Goal: Task Accomplishment & Management: Manage account settings

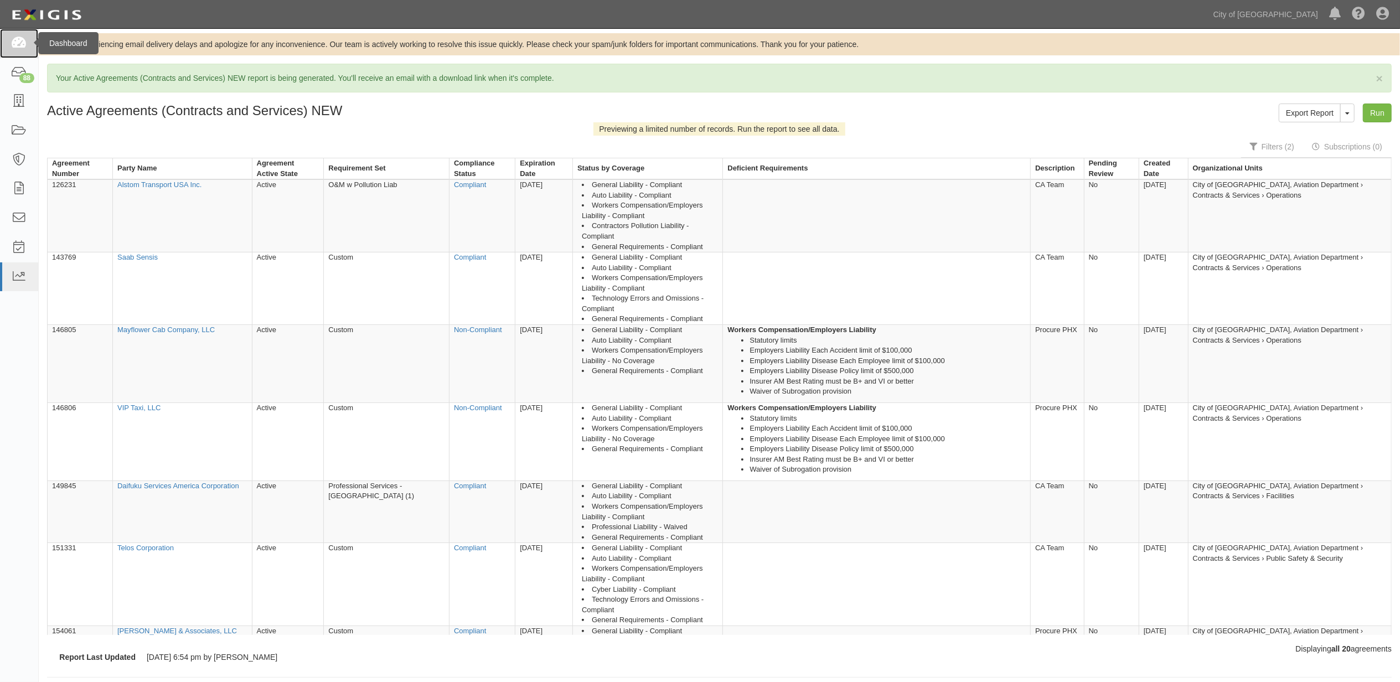
click at [13, 40] on icon at bounding box center [18, 43] width 15 height 13
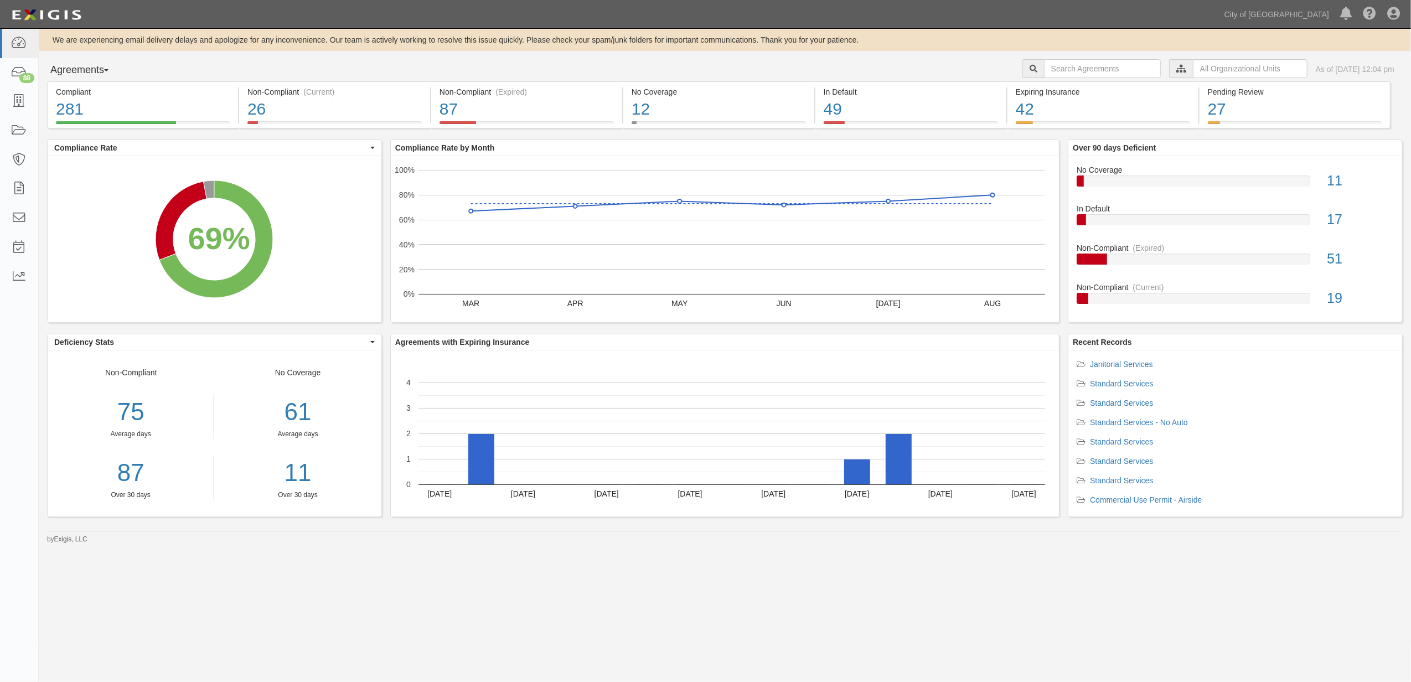
click at [1122, 58] on div "We are experiencing email delivery delays and apologize for any inconvenience. …" at bounding box center [725, 286] width 1372 height 515
click at [1115, 69] on input "text" at bounding box center [1102, 68] width 117 height 19
paste input "160034"
type input "160034"
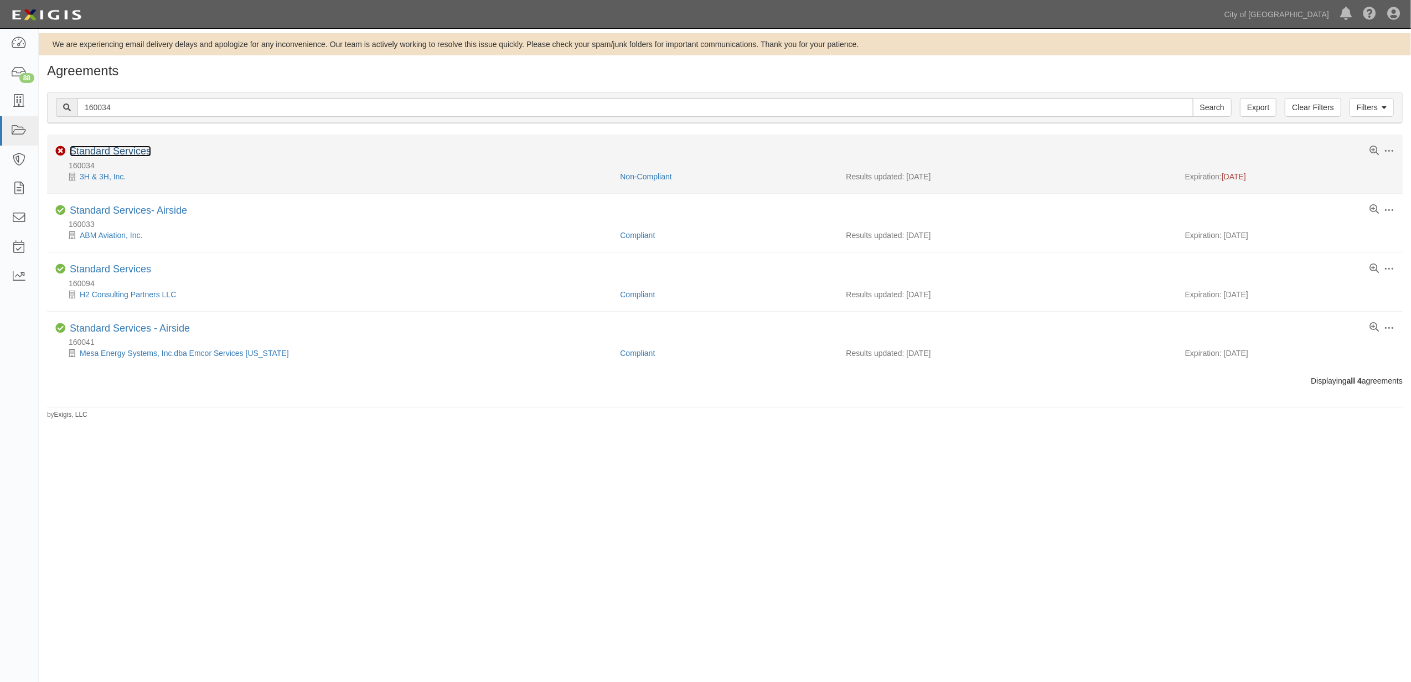
click at [120, 153] on link "Standard Services" at bounding box center [110, 151] width 81 height 11
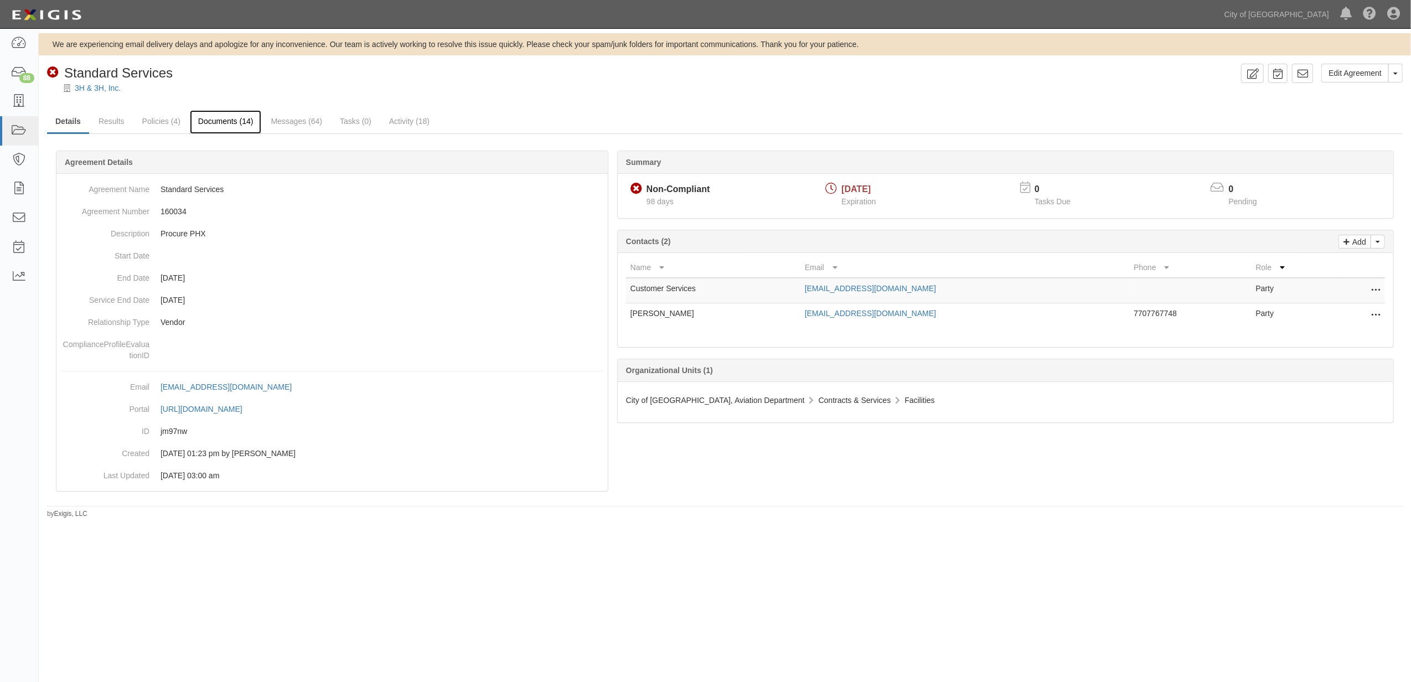
click at [229, 124] on link "Documents (14)" at bounding box center [226, 122] width 72 height 24
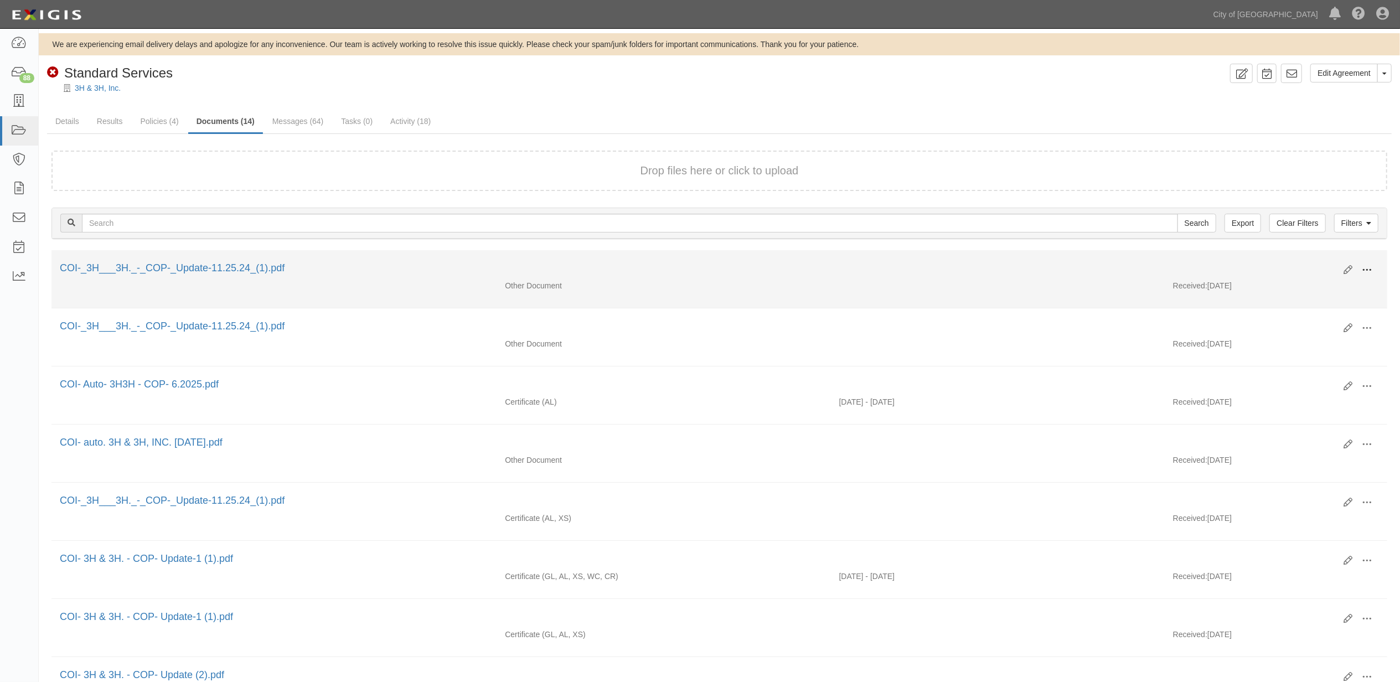
click at [1371, 266] on span at bounding box center [1367, 270] width 10 height 10
click at [1315, 289] on link "View" at bounding box center [1312, 286] width 87 height 20
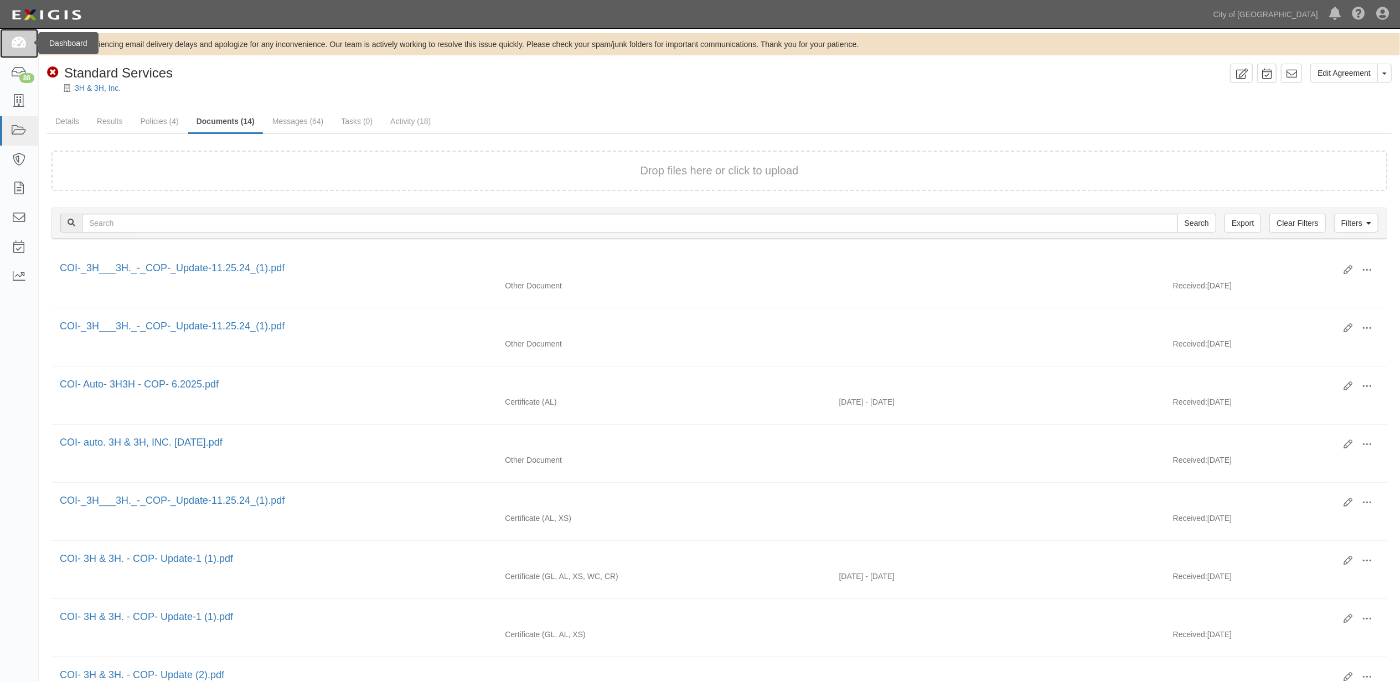
click at [25, 49] on icon at bounding box center [18, 43] width 15 height 13
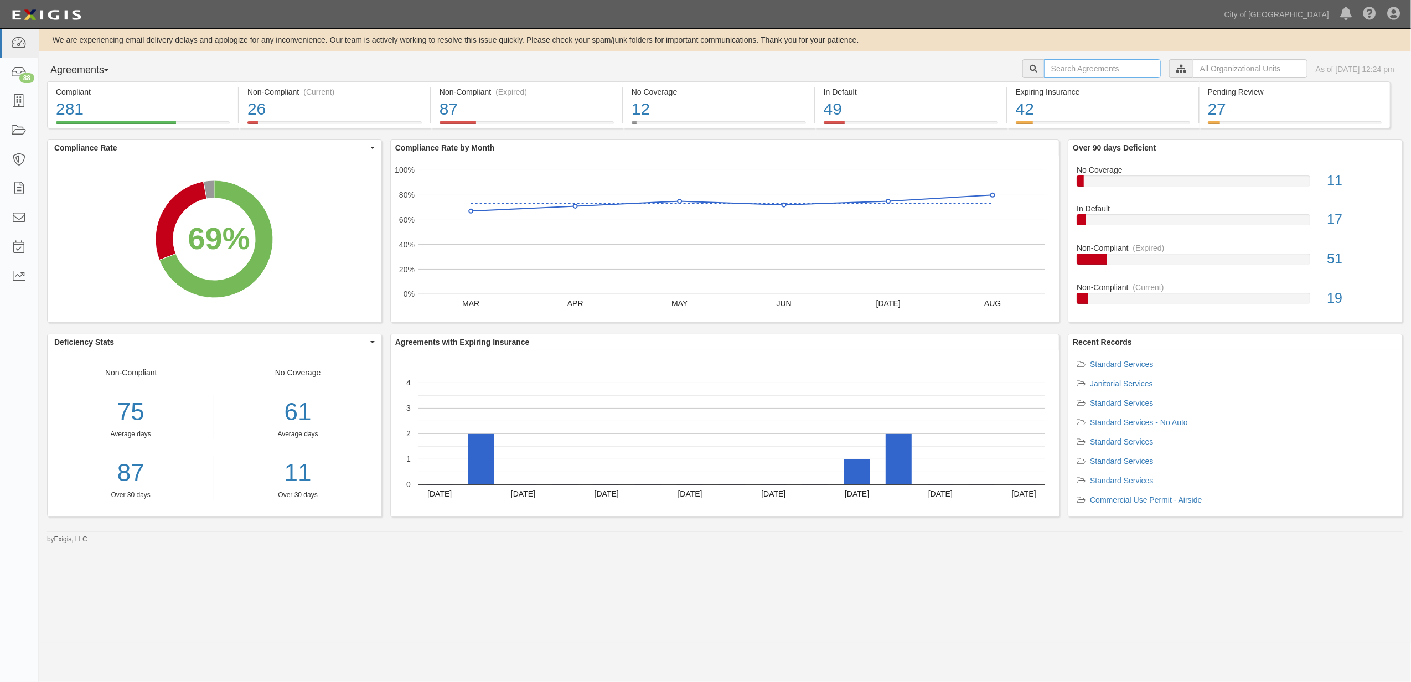
drag, startPoint x: 1080, startPoint y: 56, endPoint x: 1075, endPoint y: 65, distance: 10.4
paste input "159760"
type input "159760"
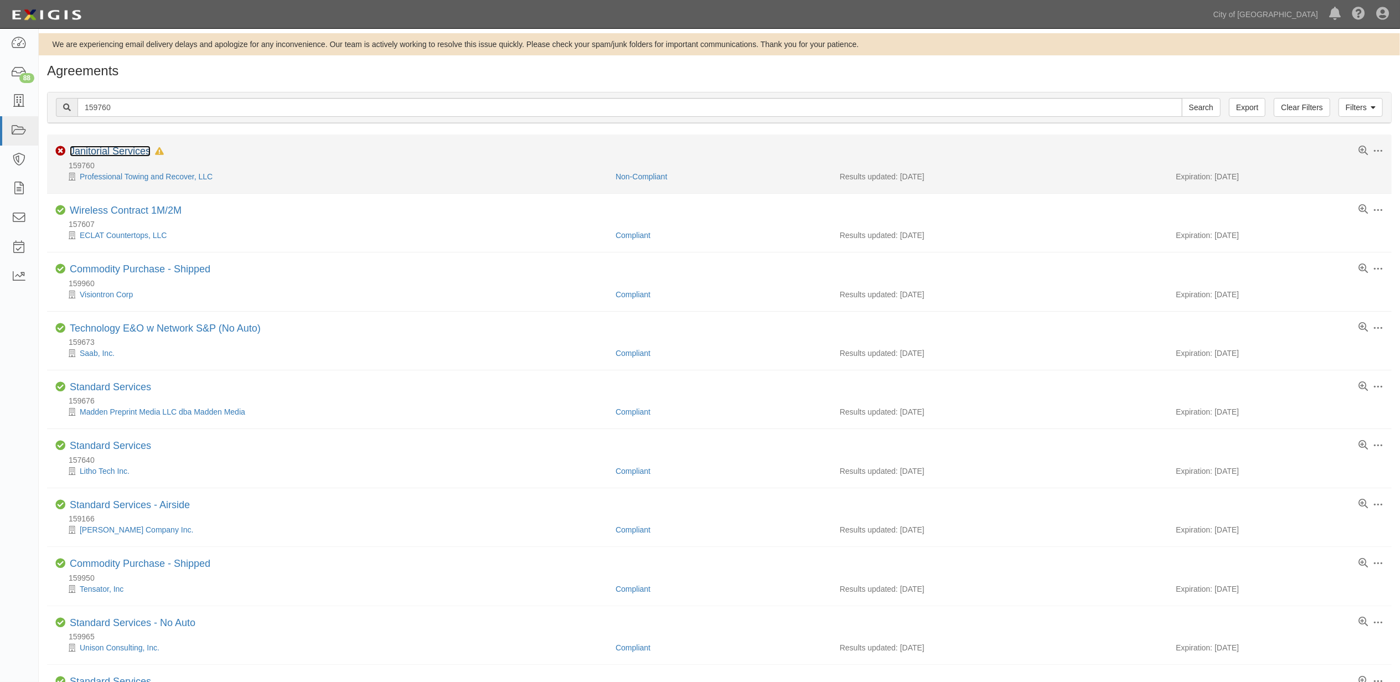
click at [109, 154] on link "Janitorial Services" at bounding box center [110, 151] width 81 height 11
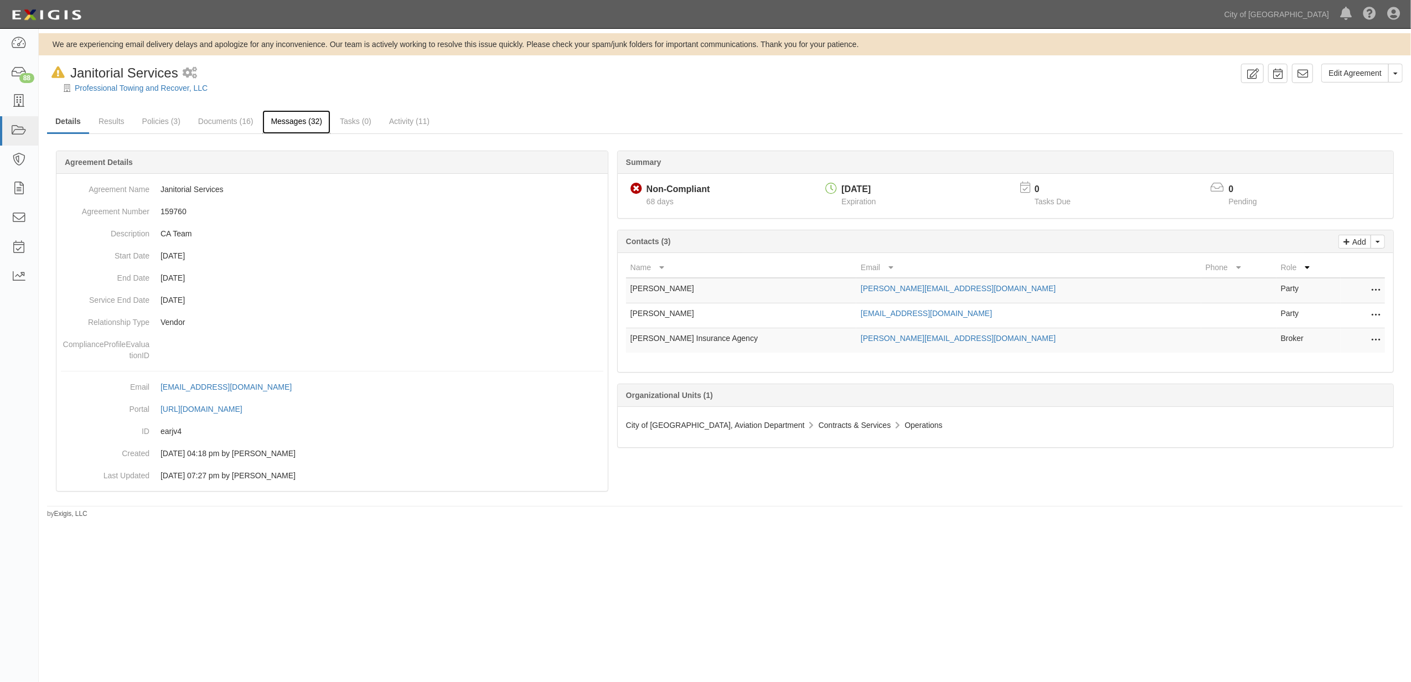
click at [290, 120] on link "Messages (32)" at bounding box center [296, 122] width 68 height 24
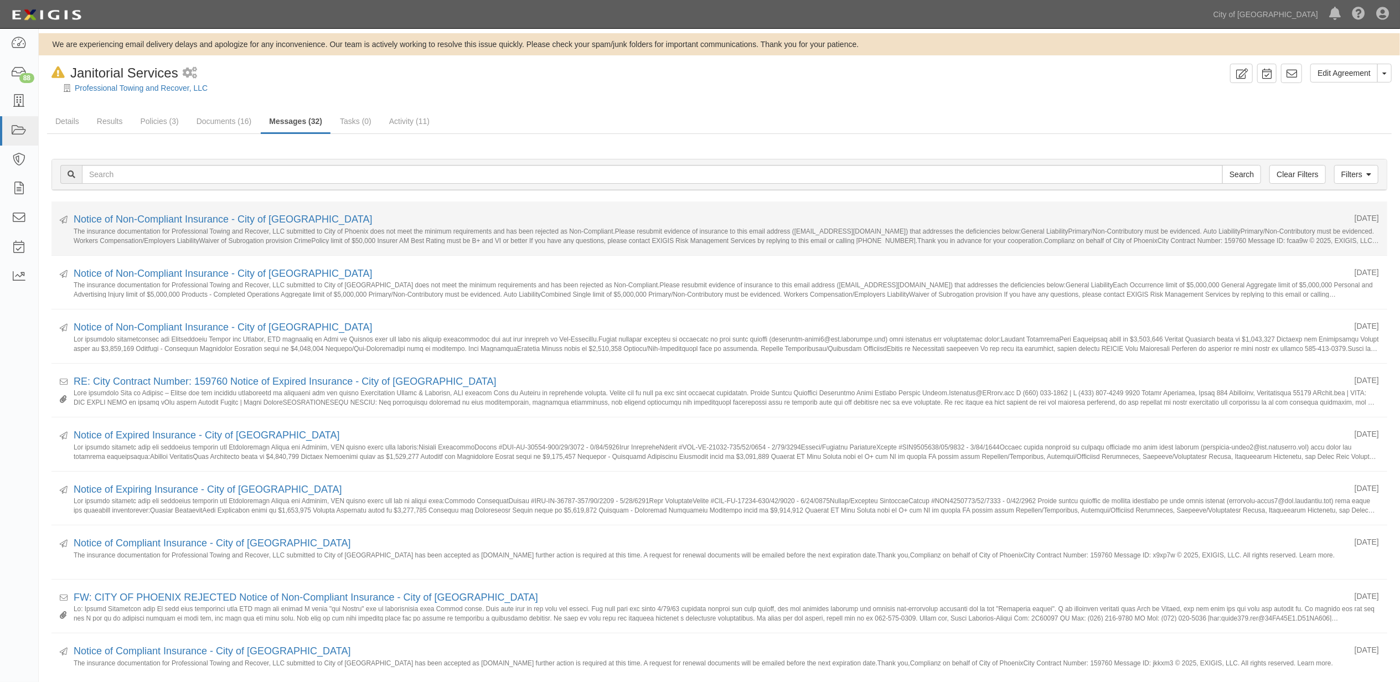
click at [284, 213] on div "Notice of Non-Compliant Insurance - City of [GEOGRAPHIC_DATA]" at bounding box center [710, 220] width 1272 height 14
click at [279, 224] on link "Notice of Non-Compliant Insurance - City of Phoenix" at bounding box center [223, 219] width 299 height 11
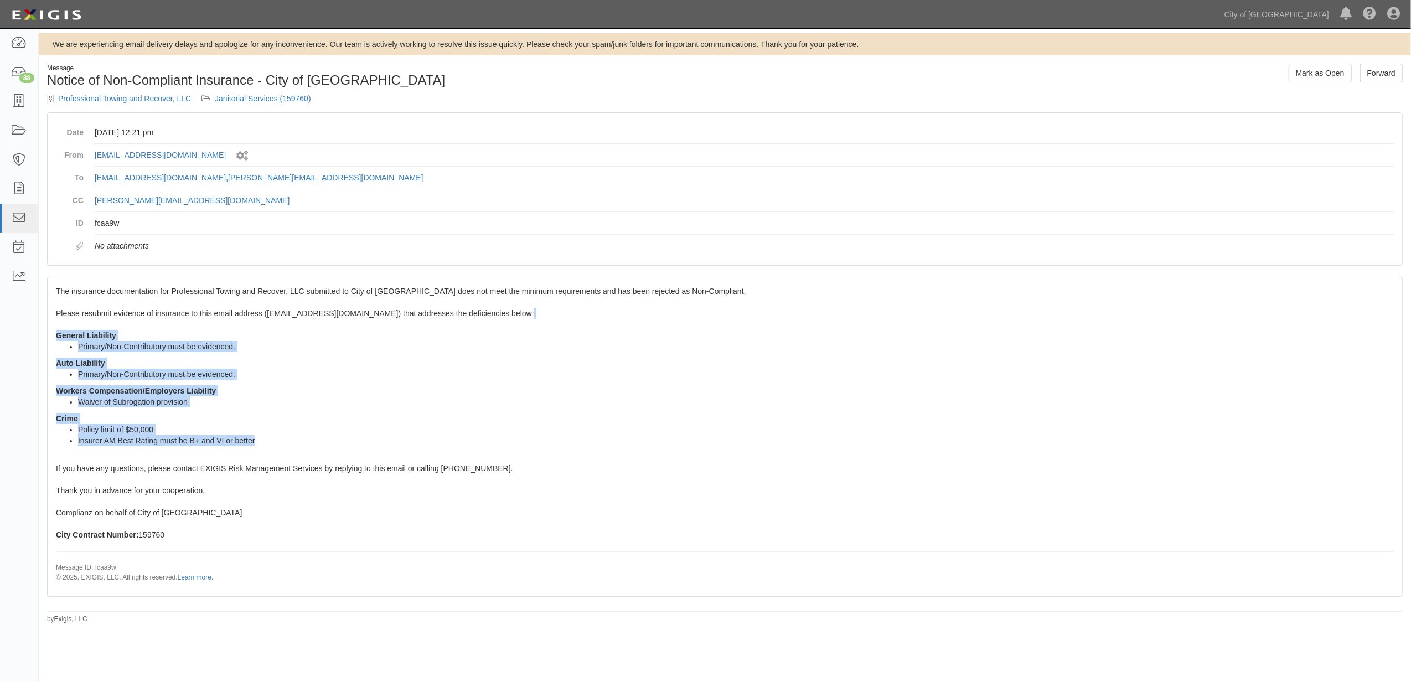
drag, startPoint x: 222, startPoint y: 434, endPoint x: 40, endPoint y: 325, distance: 212.2
click at [40, 325] on div "Message Notice of Non-Compliant Insurance - City of [GEOGRAPHIC_DATA] Professio…" at bounding box center [725, 344] width 1372 height 560
copy span "General Liability Primary/Non-Contributory must be evidenced. Auto Liability Pr…"
click at [7, 69] on link "88" at bounding box center [19, 72] width 38 height 29
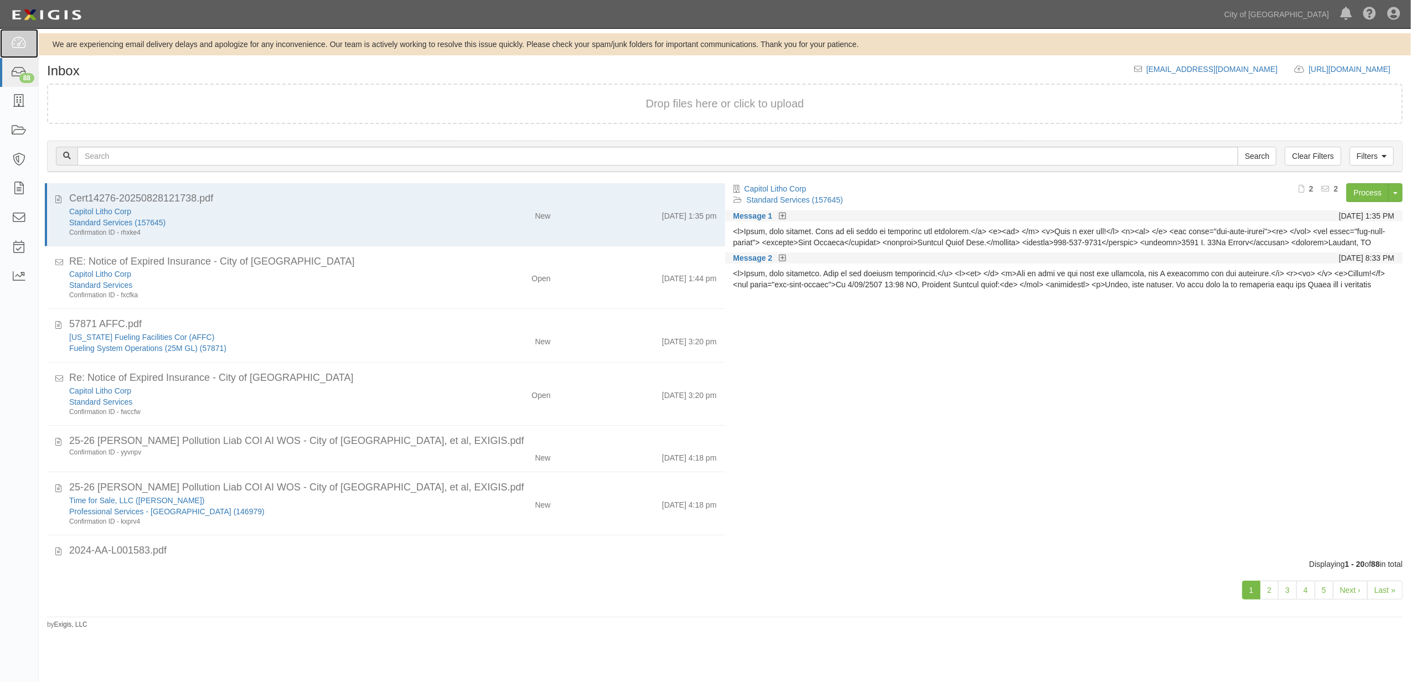
click at [14, 41] on icon at bounding box center [18, 43] width 15 height 13
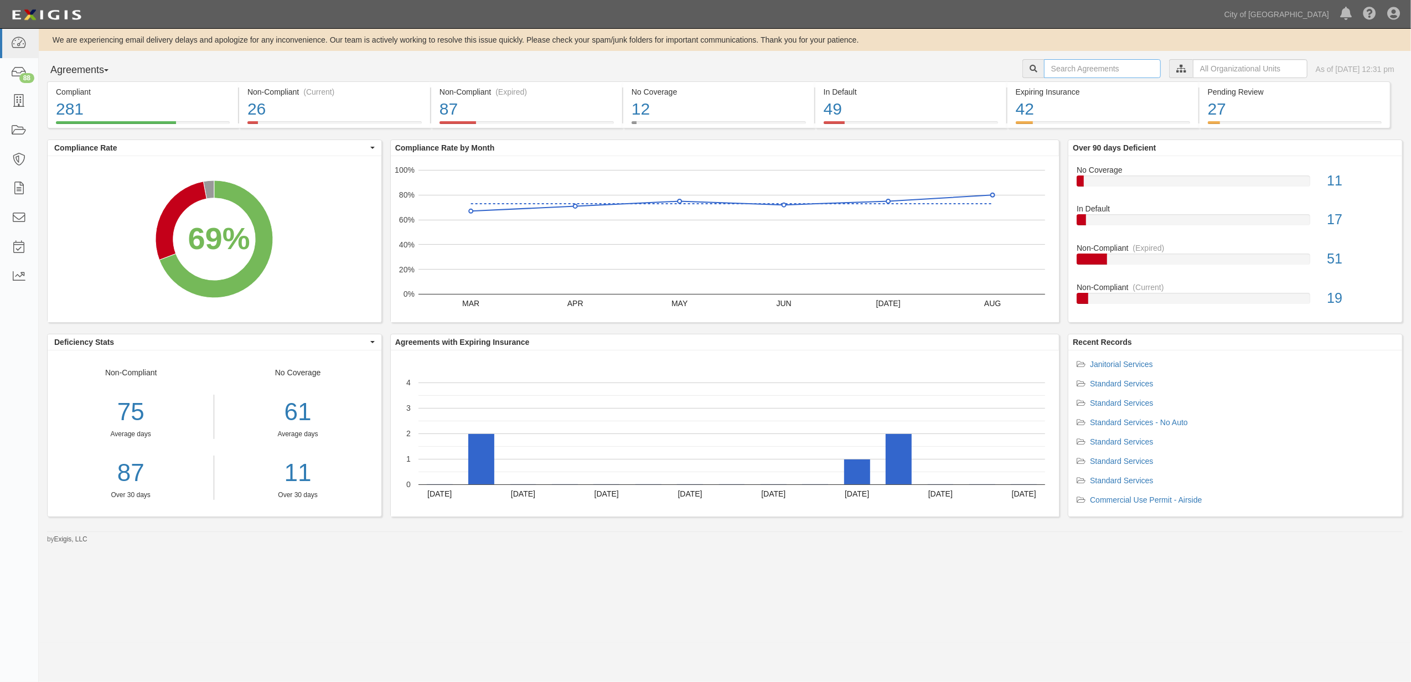
click at [1058, 74] on input "text" at bounding box center [1102, 68] width 117 height 19
type input "159760"
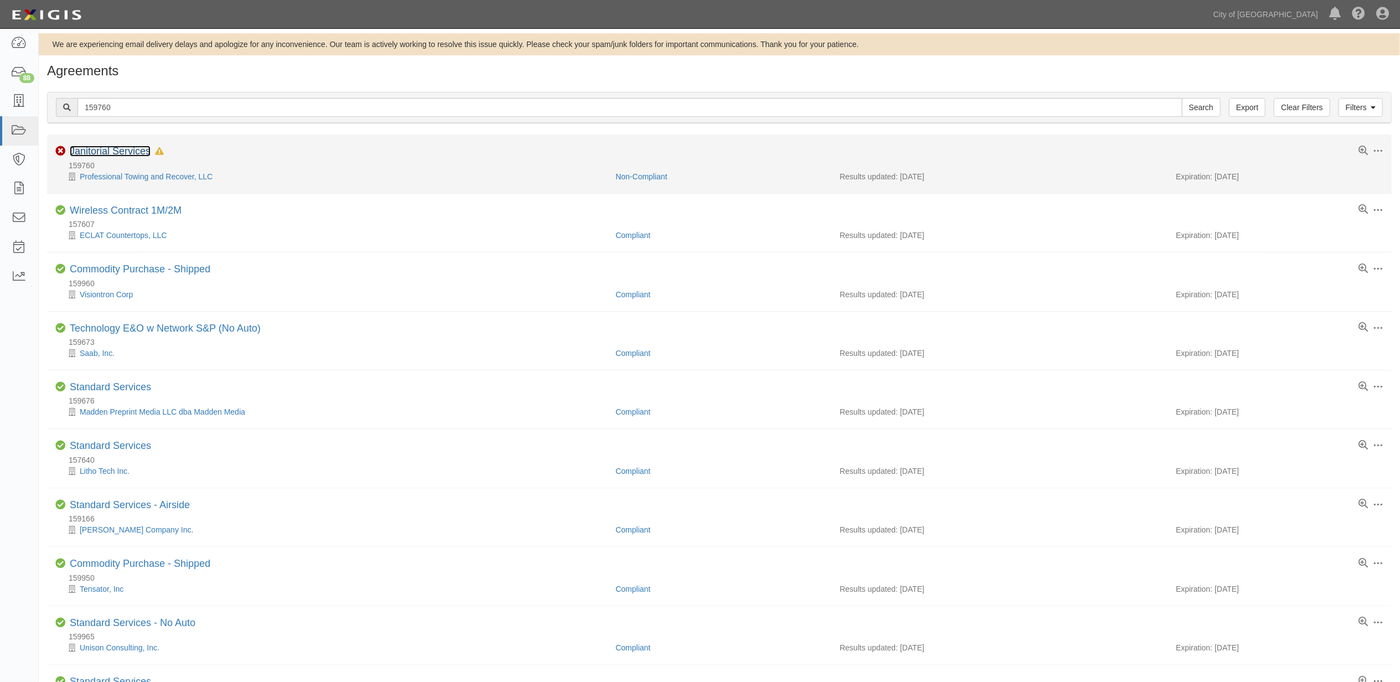
click at [78, 151] on link "Janitorial Services" at bounding box center [110, 151] width 81 height 11
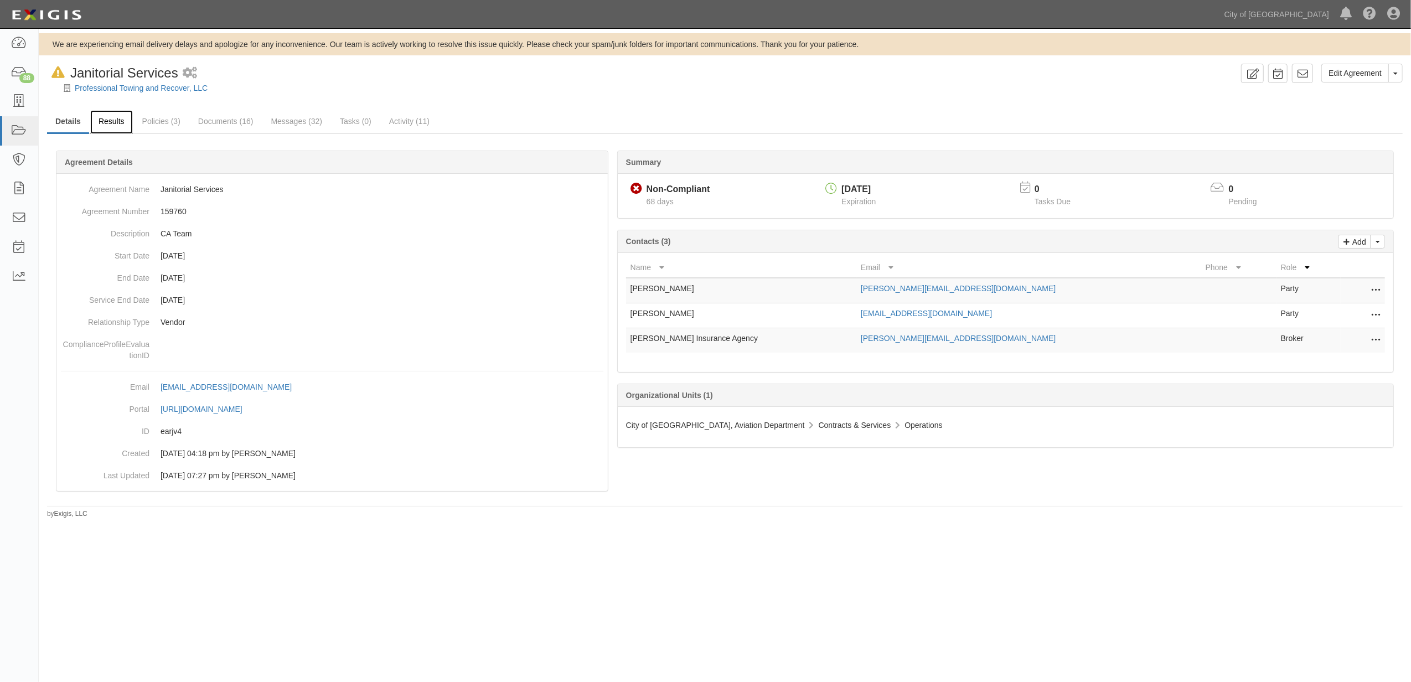
click at [100, 120] on link "Results" at bounding box center [111, 122] width 43 height 24
click at [230, 127] on link "Documents (16)" at bounding box center [226, 122] width 72 height 24
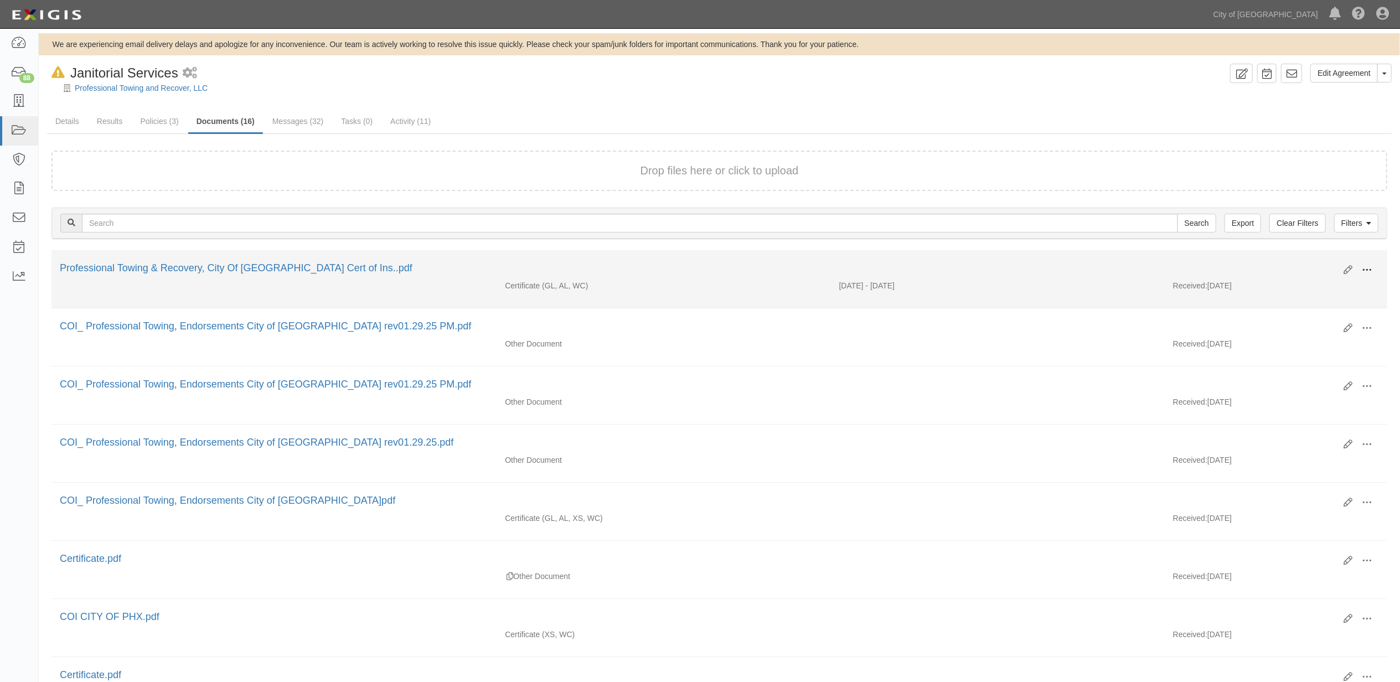
click at [1373, 270] on button at bounding box center [1366, 270] width 24 height 19
click at [1285, 284] on link "View" at bounding box center [1312, 286] width 87 height 20
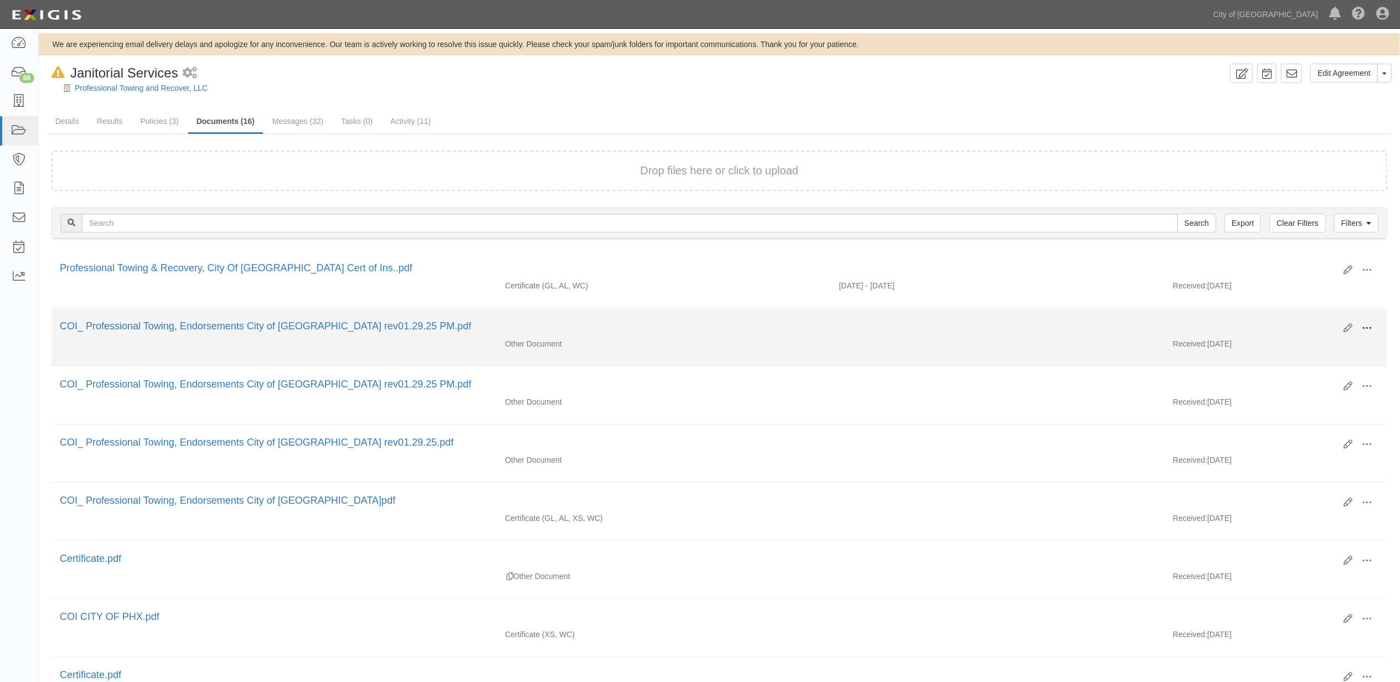
click at [1364, 328] on span at bounding box center [1367, 328] width 10 height 10
click at [1287, 344] on link "View" at bounding box center [1312, 344] width 87 height 20
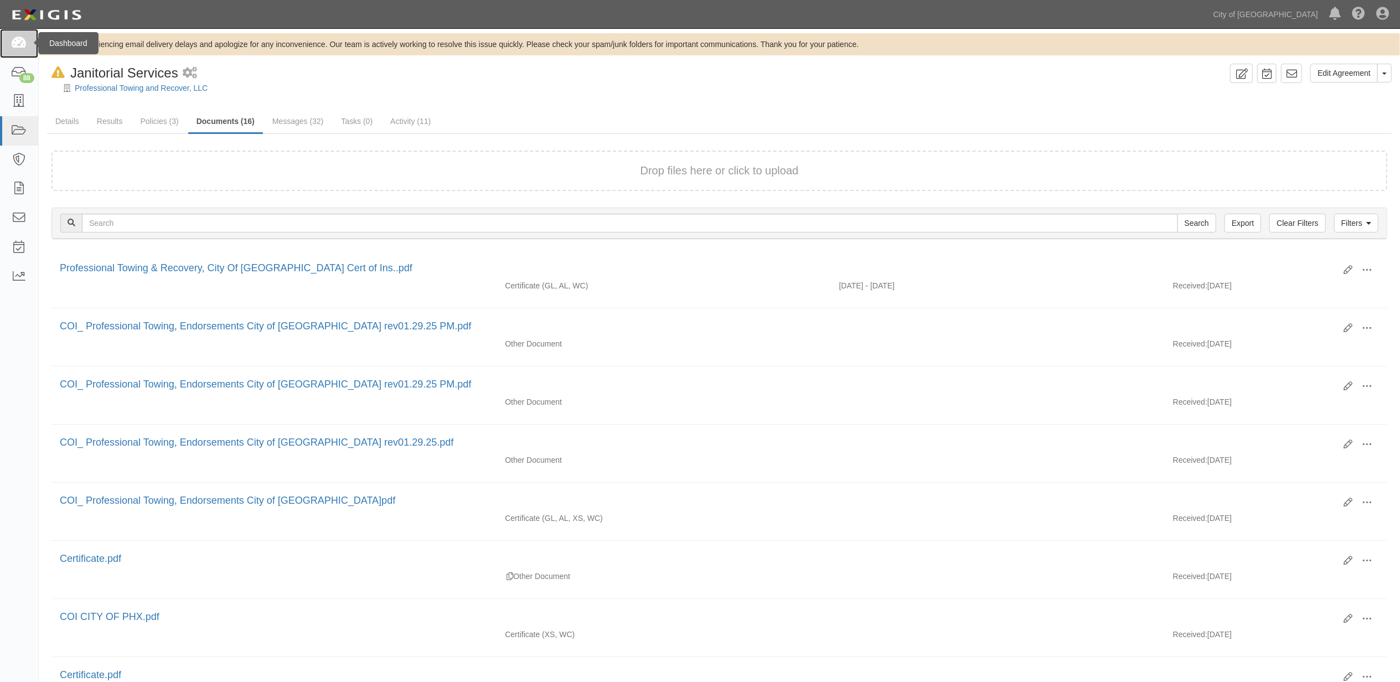
click at [25, 40] on icon at bounding box center [18, 43] width 15 height 13
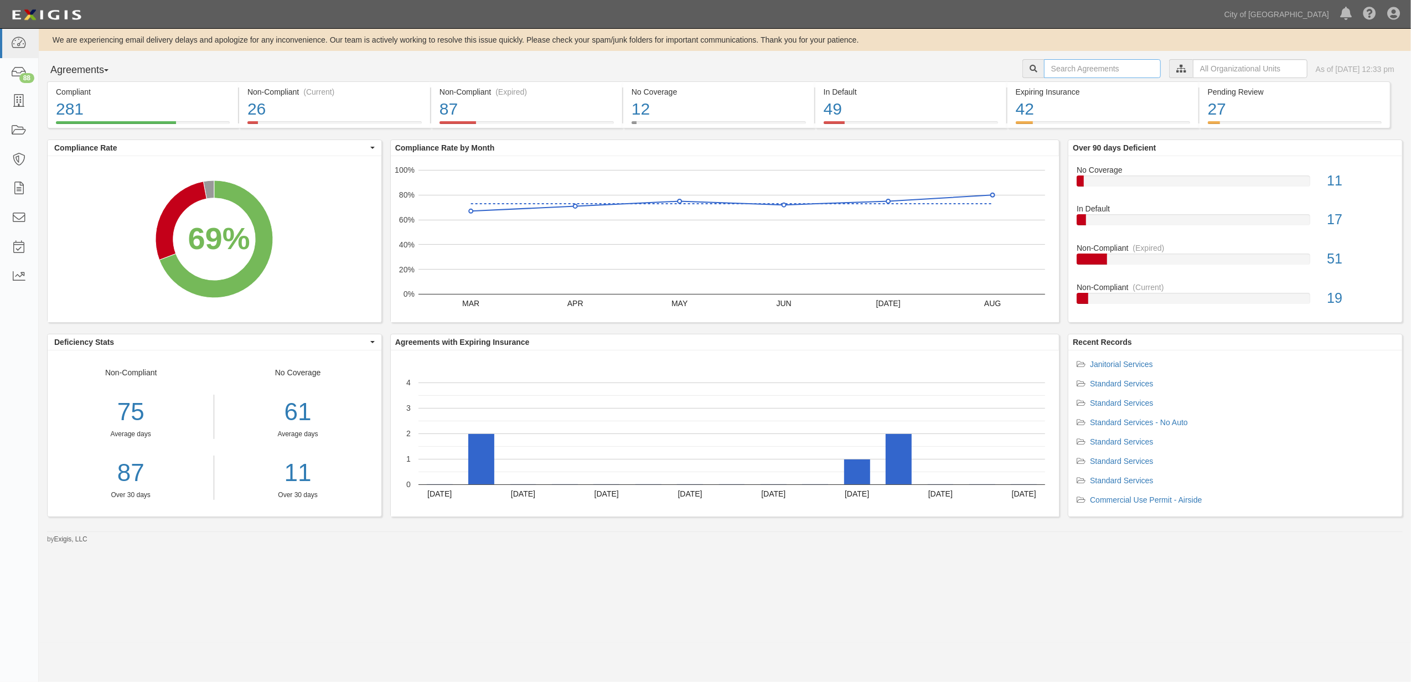
click at [1060, 69] on input "text" at bounding box center [1102, 68] width 117 height 19
type input "160034"
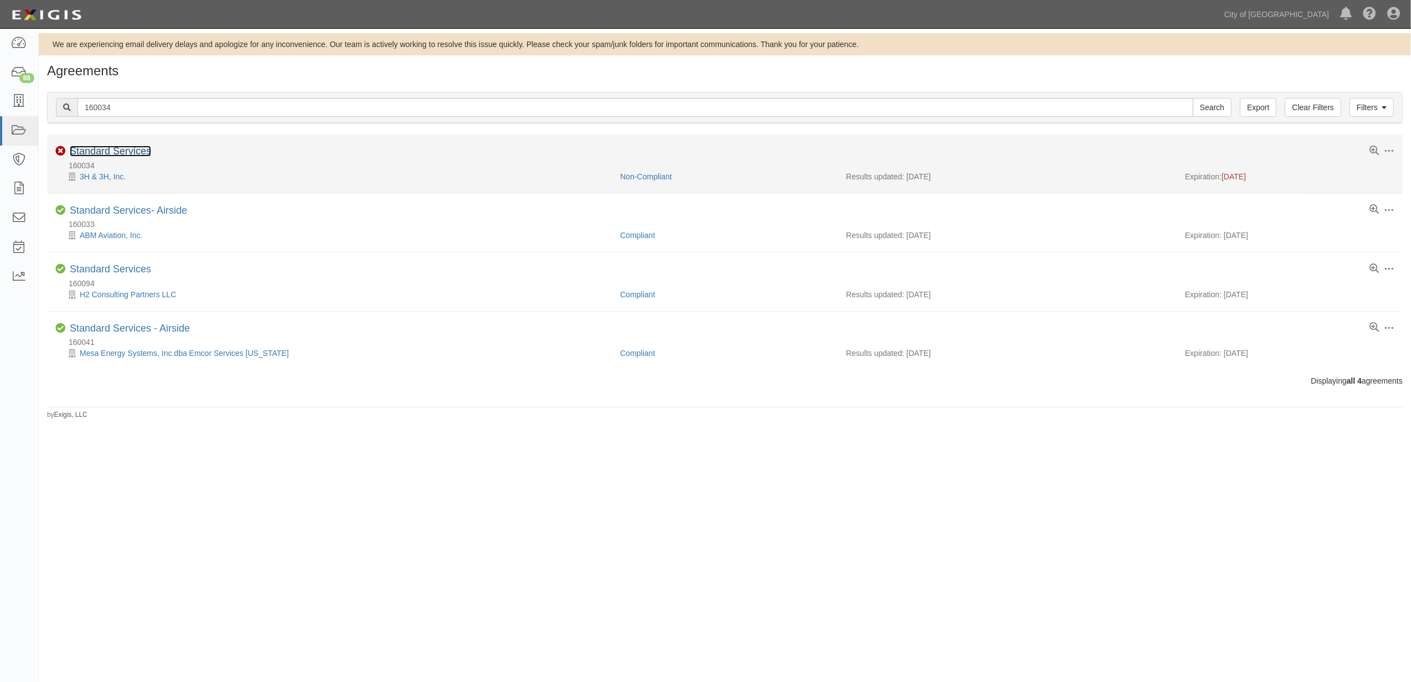
click at [128, 153] on link "Standard Services" at bounding box center [110, 151] width 81 height 11
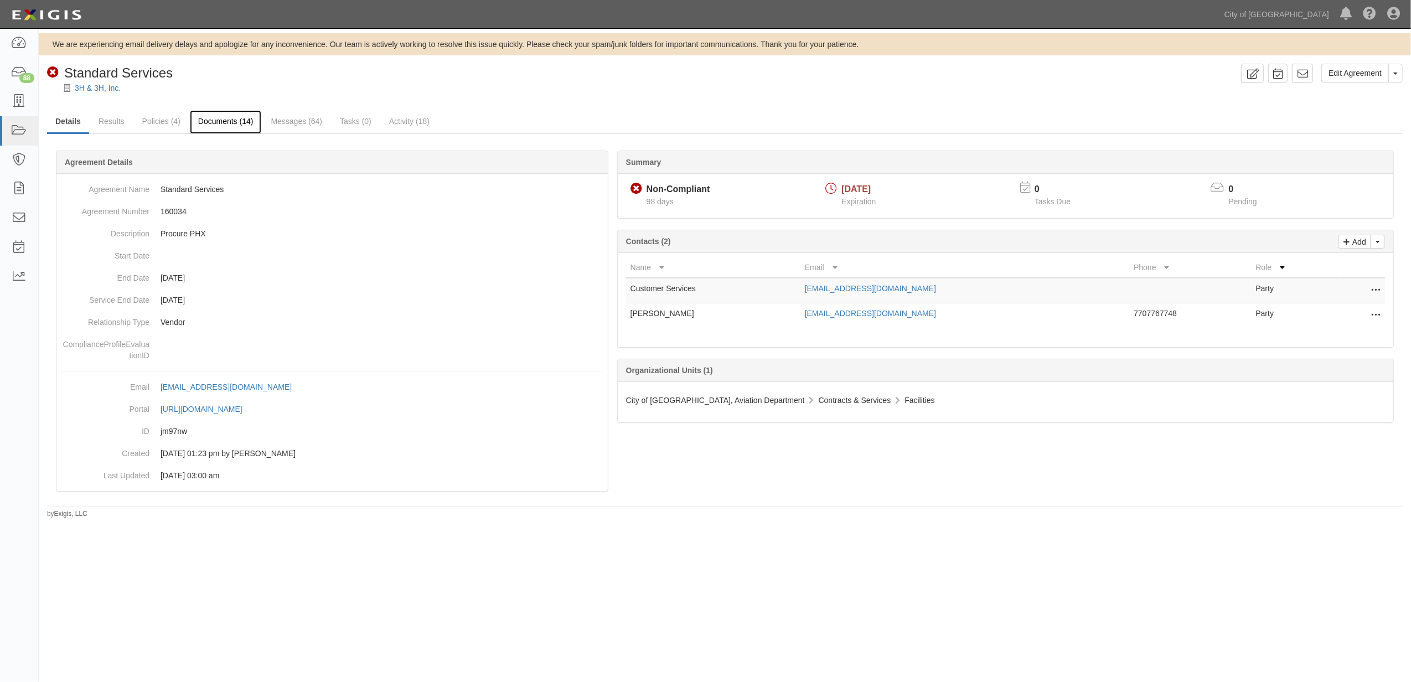
click at [206, 122] on link "Documents (14)" at bounding box center [226, 122] width 72 height 24
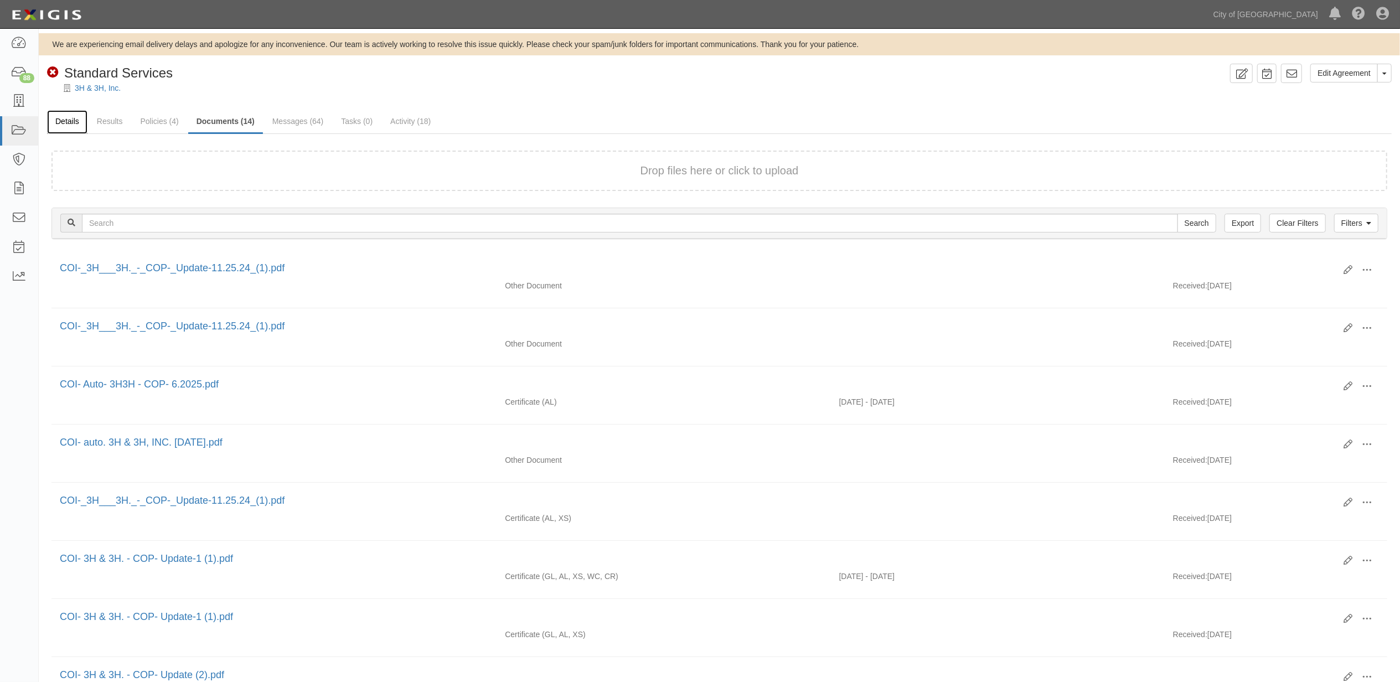
click at [77, 116] on link "Details" at bounding box center [67, 122] width 40 height 24
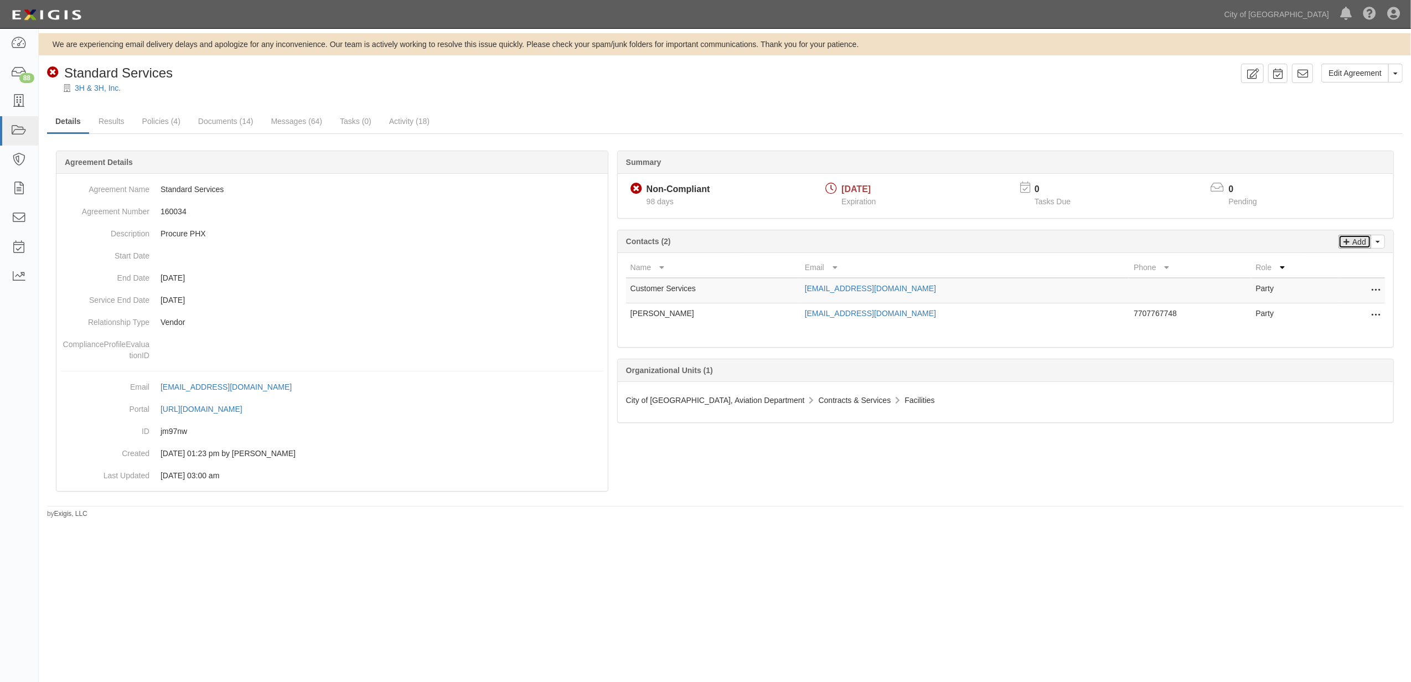
drag, startPoint x: 1347, startPoint y: 242, endPoint x: 1311, endPoint y: 276, distance: 48.6
click at [1347, 242] on icon at bounding box center [1346, 240] width 6 height 10
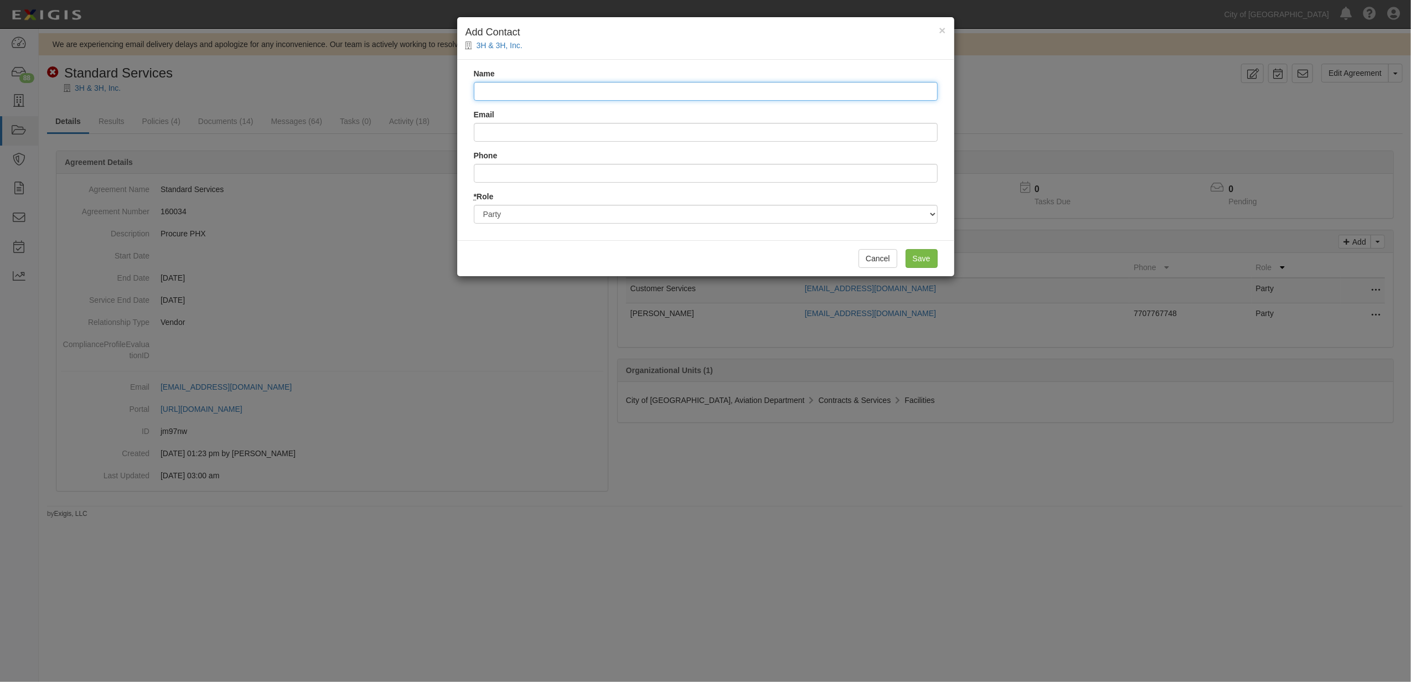
click at [565, 94] on input "Name" at bounding box center [706, 91] width 464 height 19
type input "Grace Hwang"
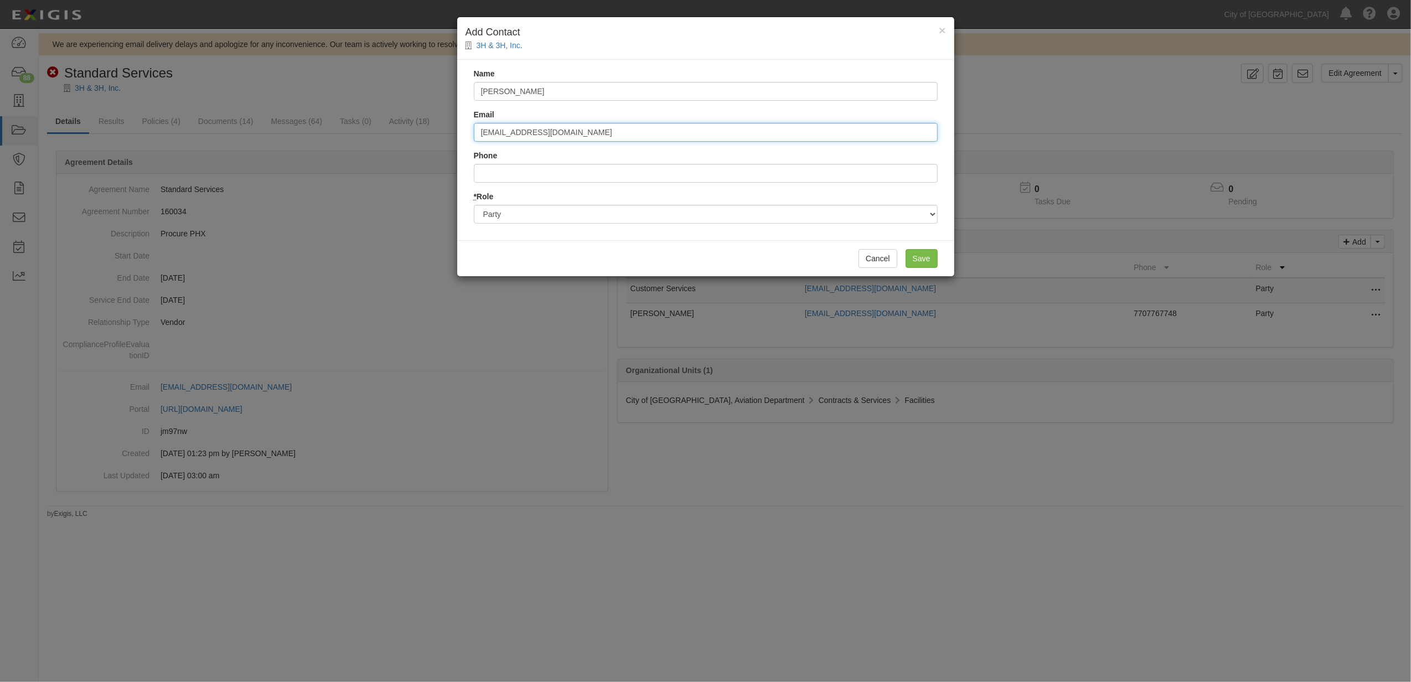
type input "grace@hanainsurance.net"
drag, startPoint x: 530, startPoint y: 217, endPoint x: 535, endPoint y: 225, distance: 9.2
click at [530, 217] on select "Party Broker Other" at bounding box center [706, 214] width 464 height 19
select select "Broker"
click at [474, 205] on select "Party Broker Other" at bounding box center [706, 214] width 464 height 19
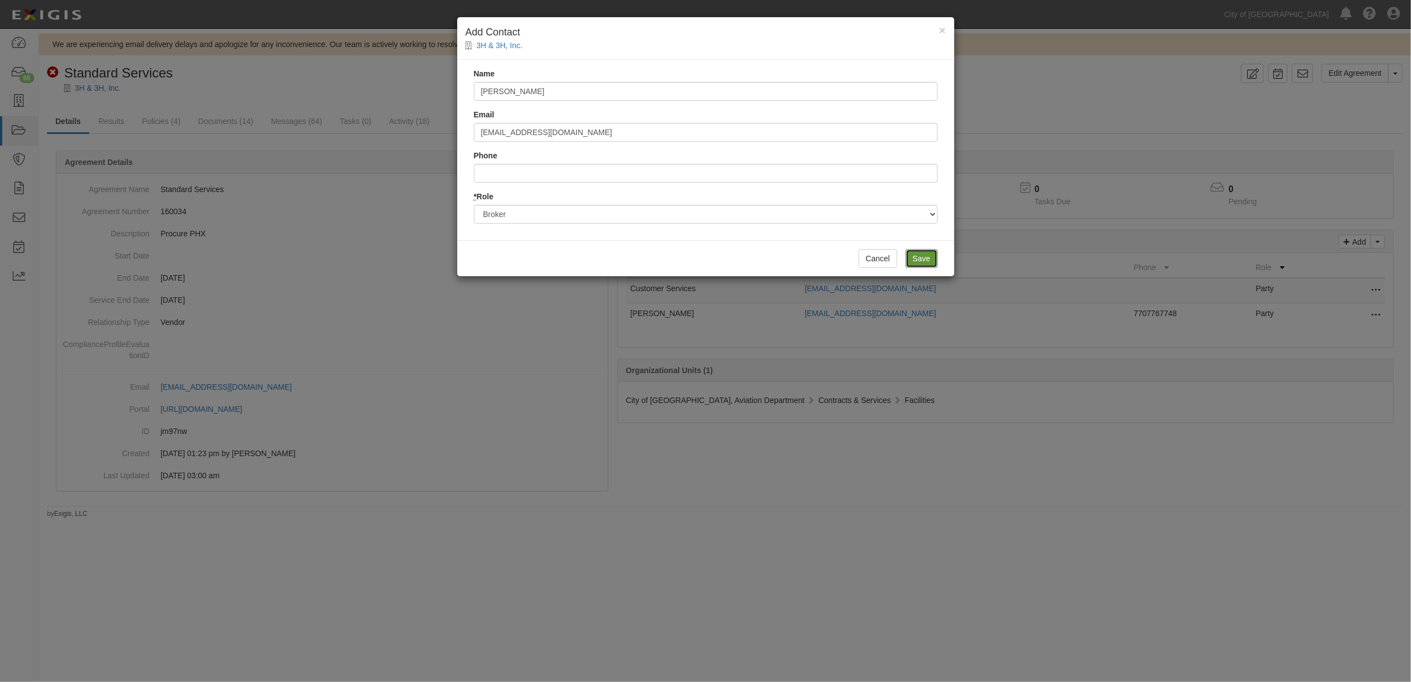
click at [917, 253] on input "Save" at bounding box center [921, 258] width 32 height 19
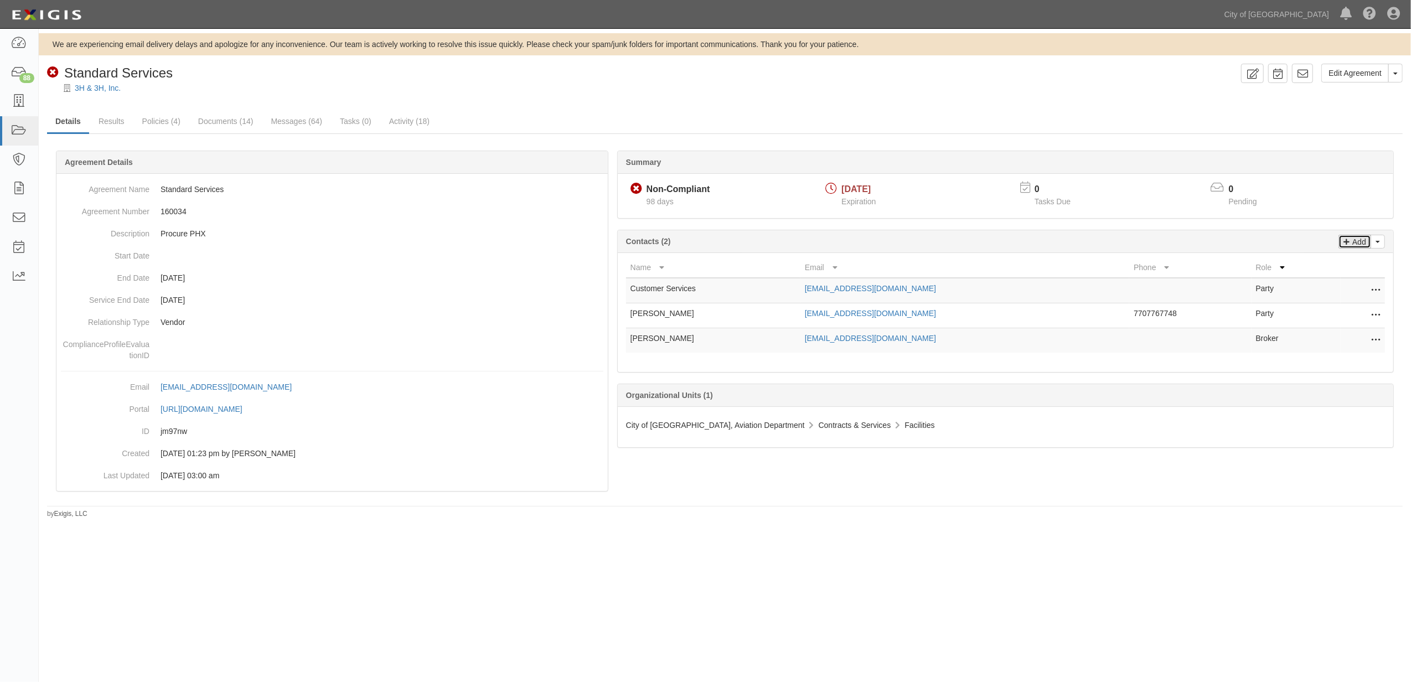
click at [1343, 240] on icon at bounding box center [1346, 240] width 6 height 10
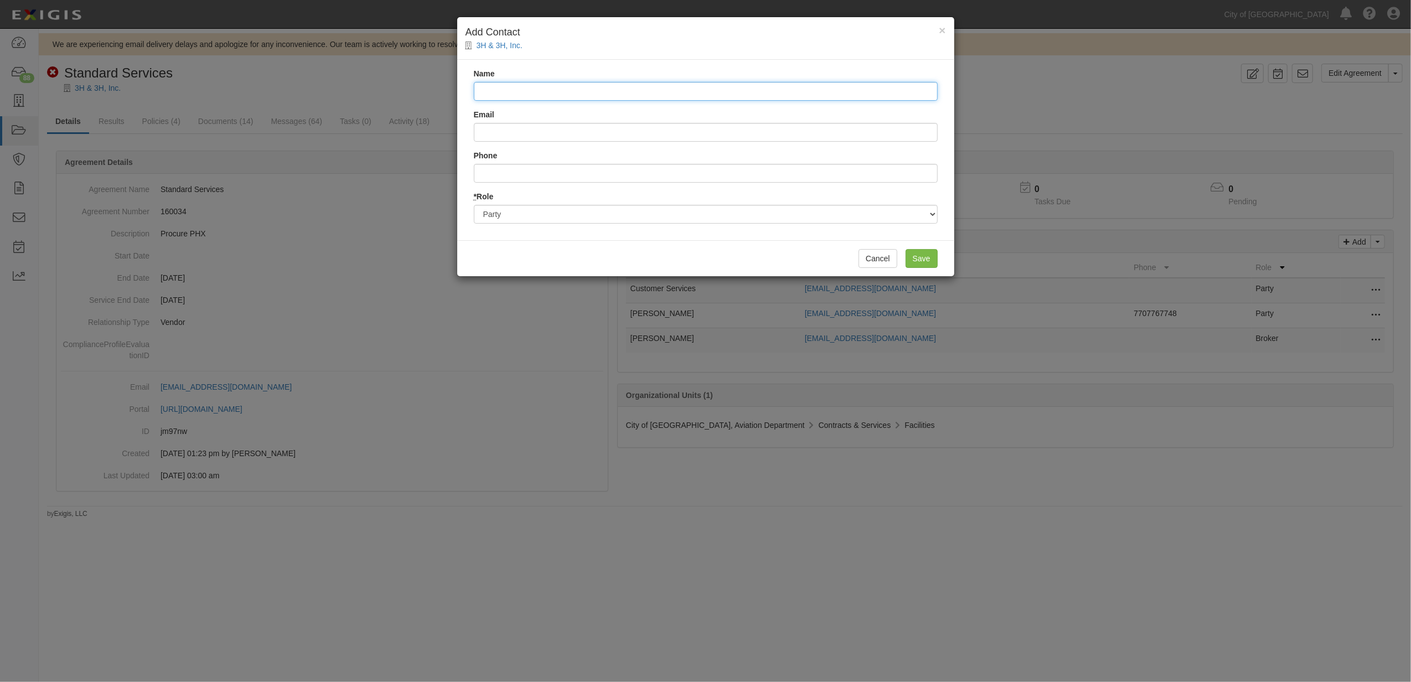
click at [592, 86] on input "Name" at bounding box center [706, 91] width 464 height 19
paste input "Kristina Woo"
type input "Kristina Woo"
click at [525, 172] on input "Phone" at bounding box center [706, 173] width 464 height 19
click at [530, 141] on input "Email" at bounding box center [706, 132] width 464 height 19
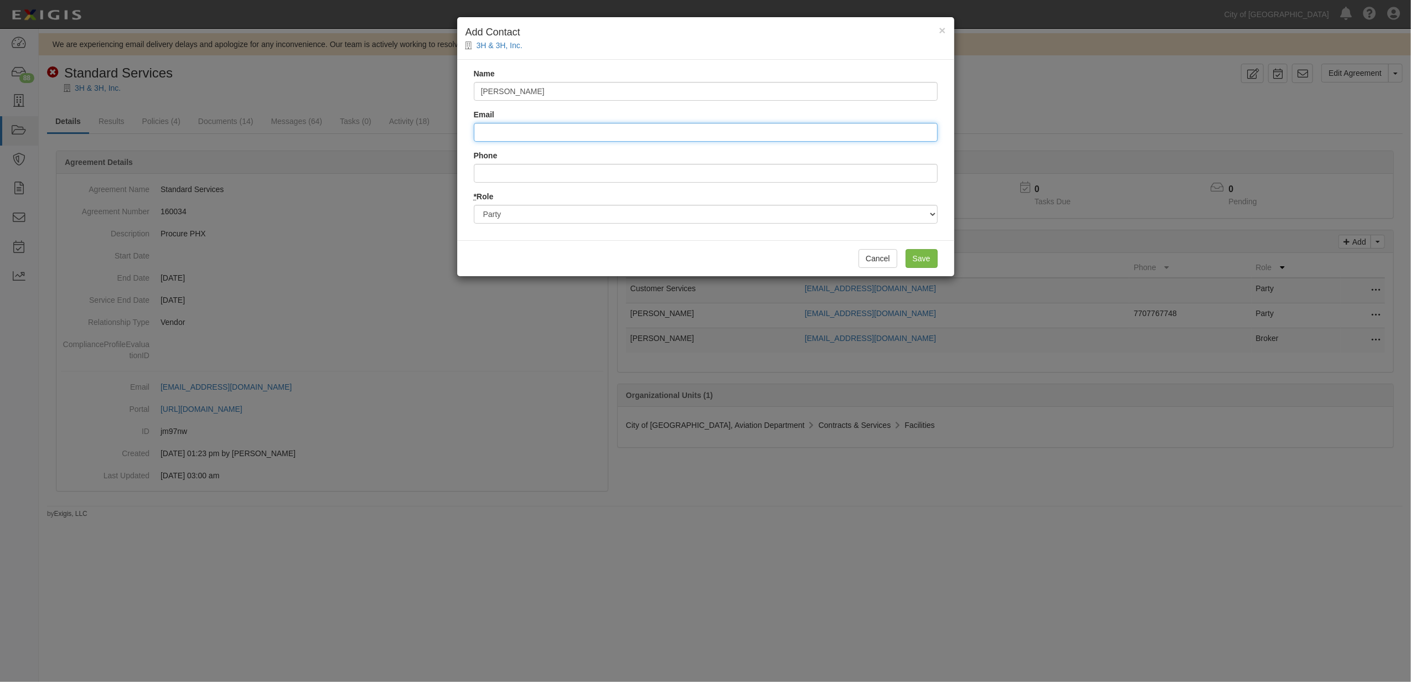
paste input "[PERSON_NAME][EMAIL_ADDRESS][PERSON_NAME][DOMAIN_NAME]"
type input "[PERSON_NAME][EMAIL_ADDRESS][PERSON_NAME][DOMAIN_NAME]"
click at [928, 264] on input "Save" at bounding box center [921, 258] width 32 height 19
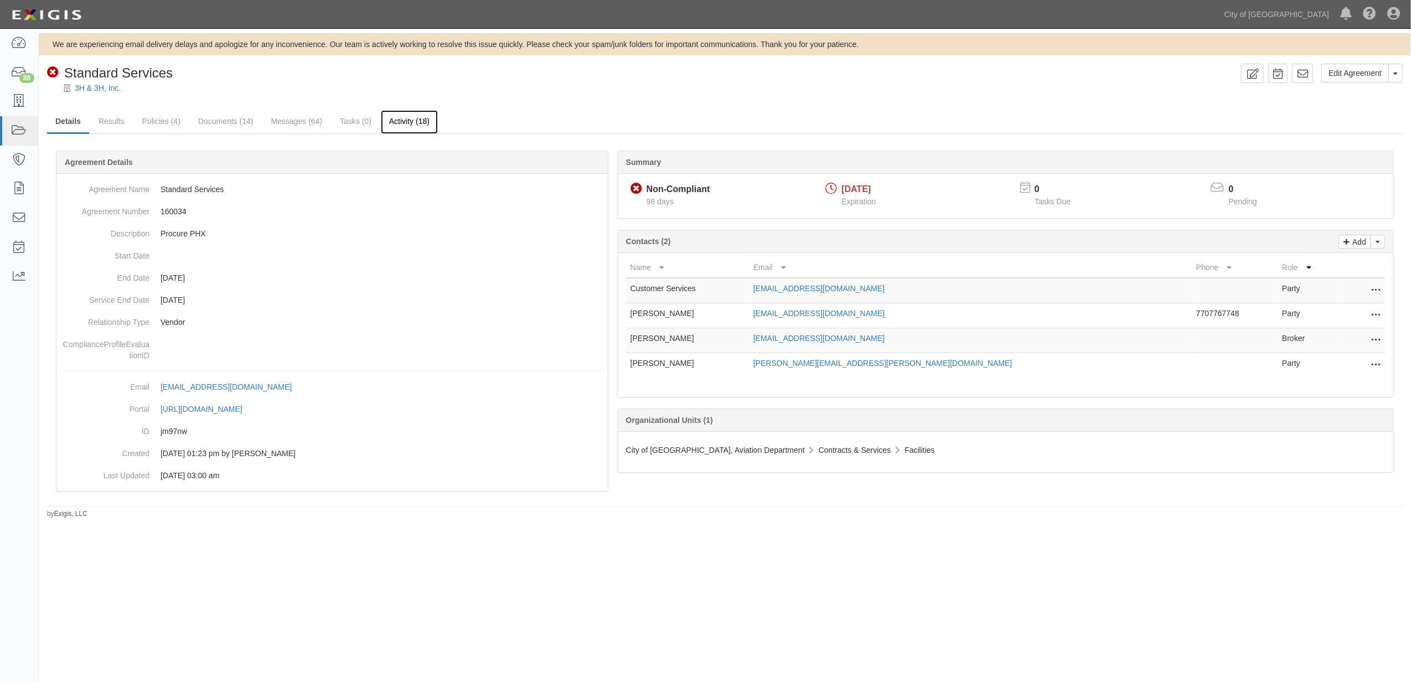
click at [405, 131] on link "Activity (18)" at bounding box center [409, 122] width 57 height 24
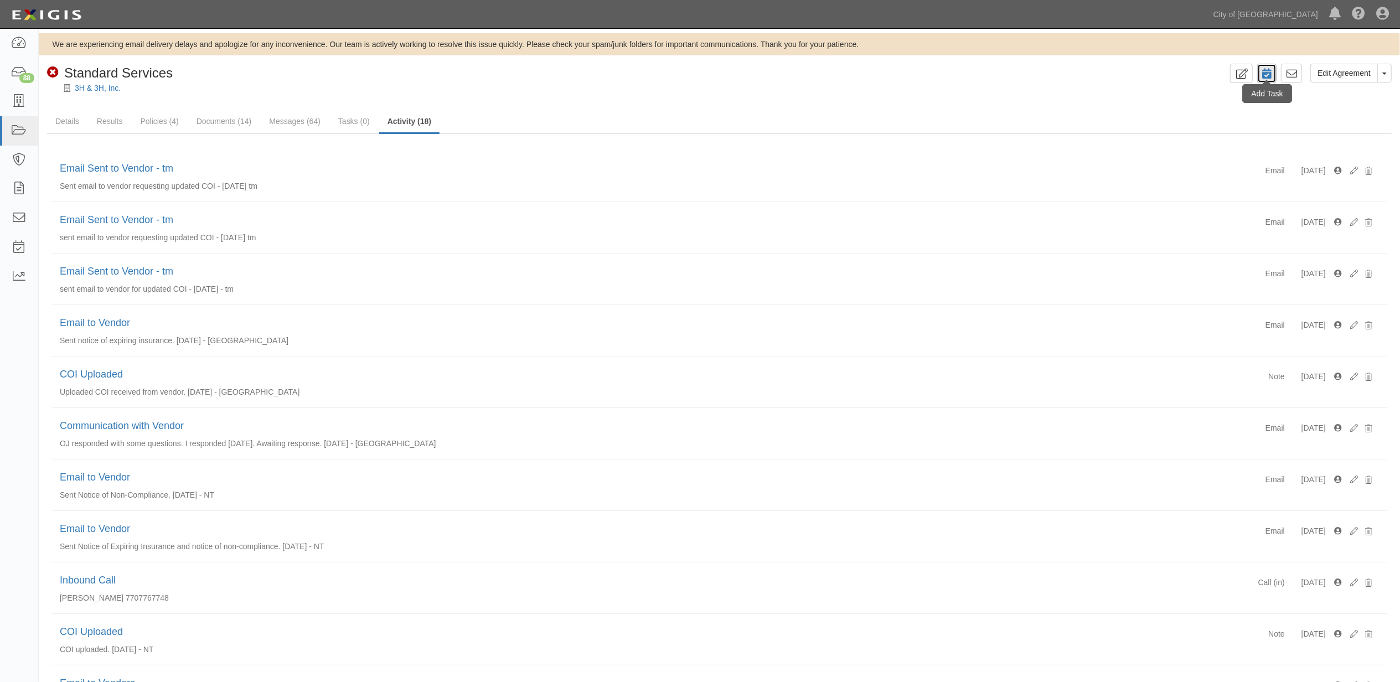
click at [1257, 73] on link at bounding box center [1266, 73] width 19 height 19
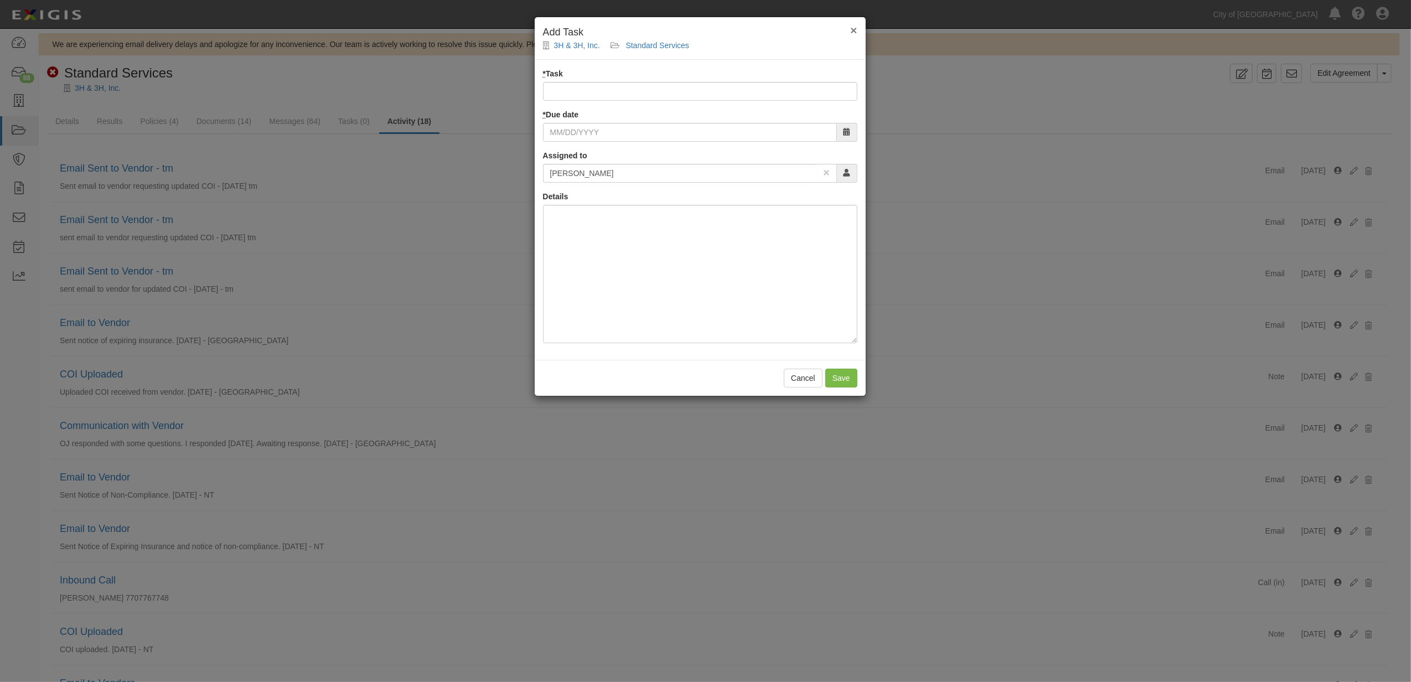
drag, startPoint x: 855, startPoint y: 32, endPoint x: 917, endPoint y: 51, distance: 64.6
click at [857, 32] on span "×" at bounding box center [853, 30] width 7 height 13
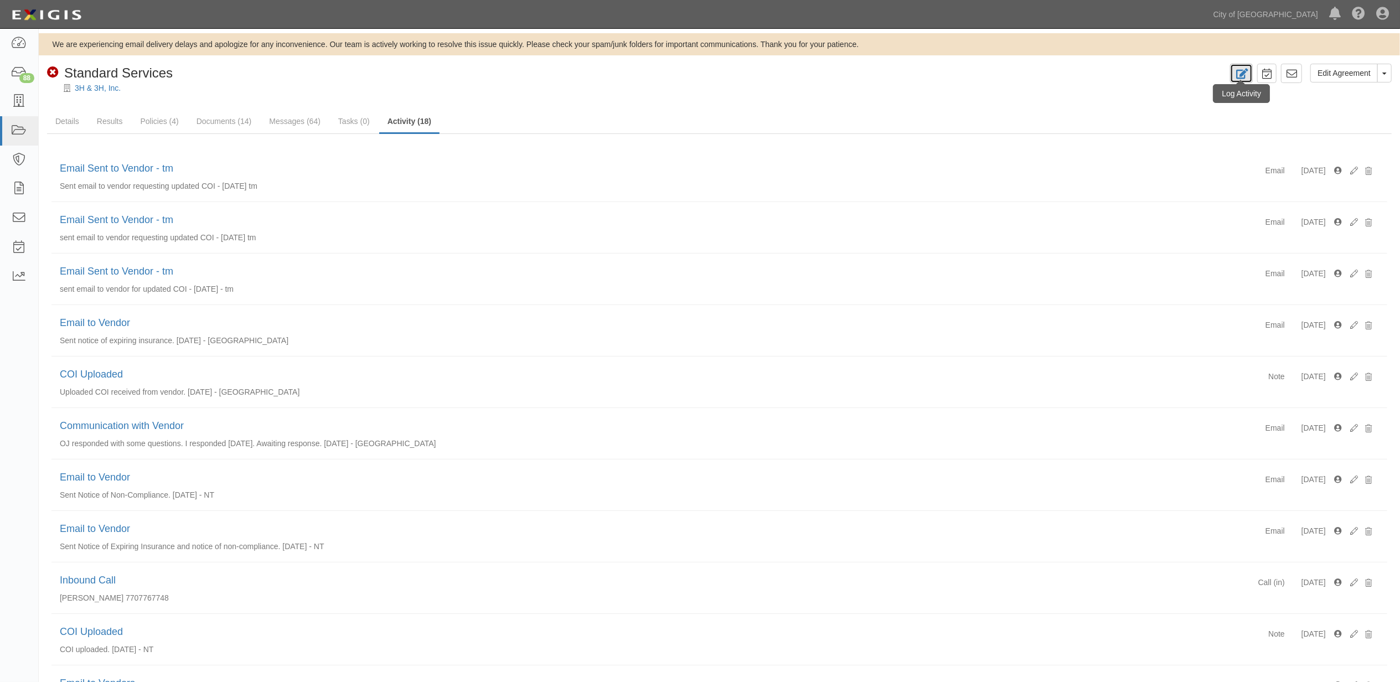
click at [1230, 73] on link at bounding box center [1241, 73] width 23 height 19
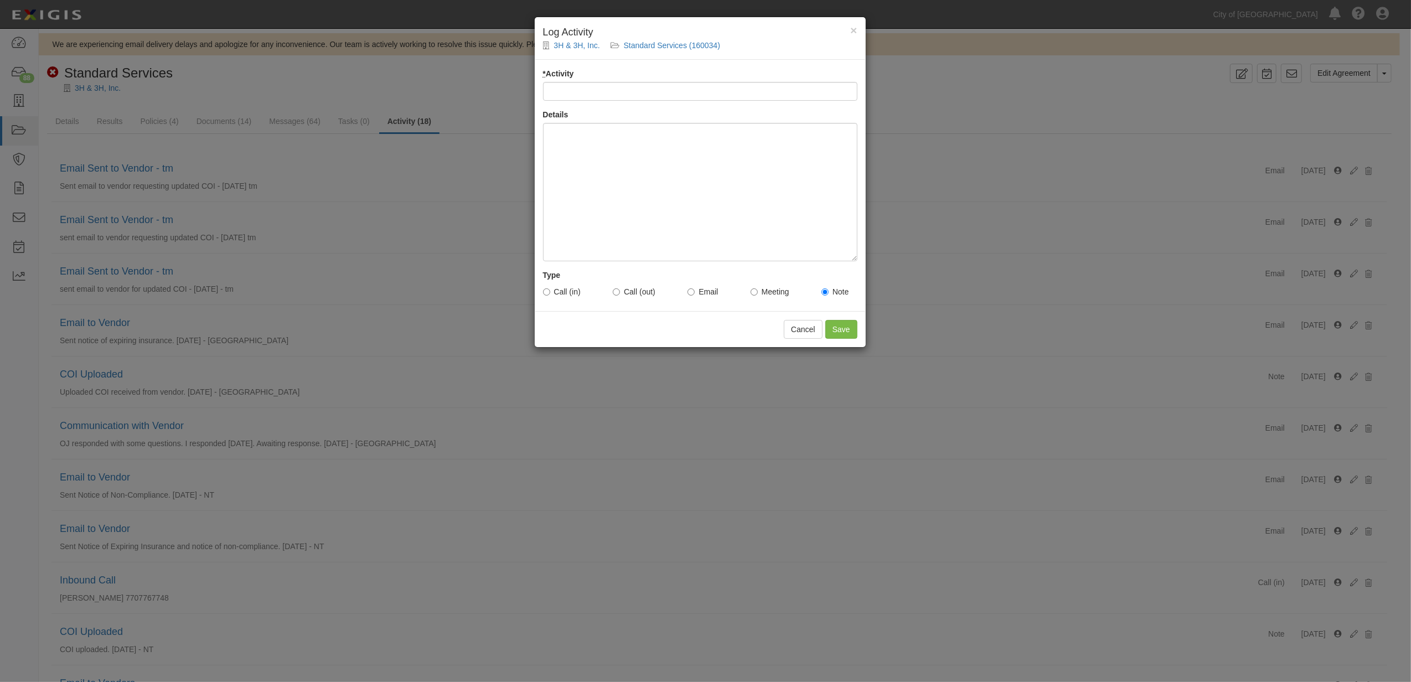
click at [625, 94] on input "* Activity" at bounding box center [700, 91] width 314 height 19
type input "Email Sent to Vendor - tm"
click at [639, 90] on input "Email Sent to Vendor - tm" at bounding box center [700, 91] width 314 height 19
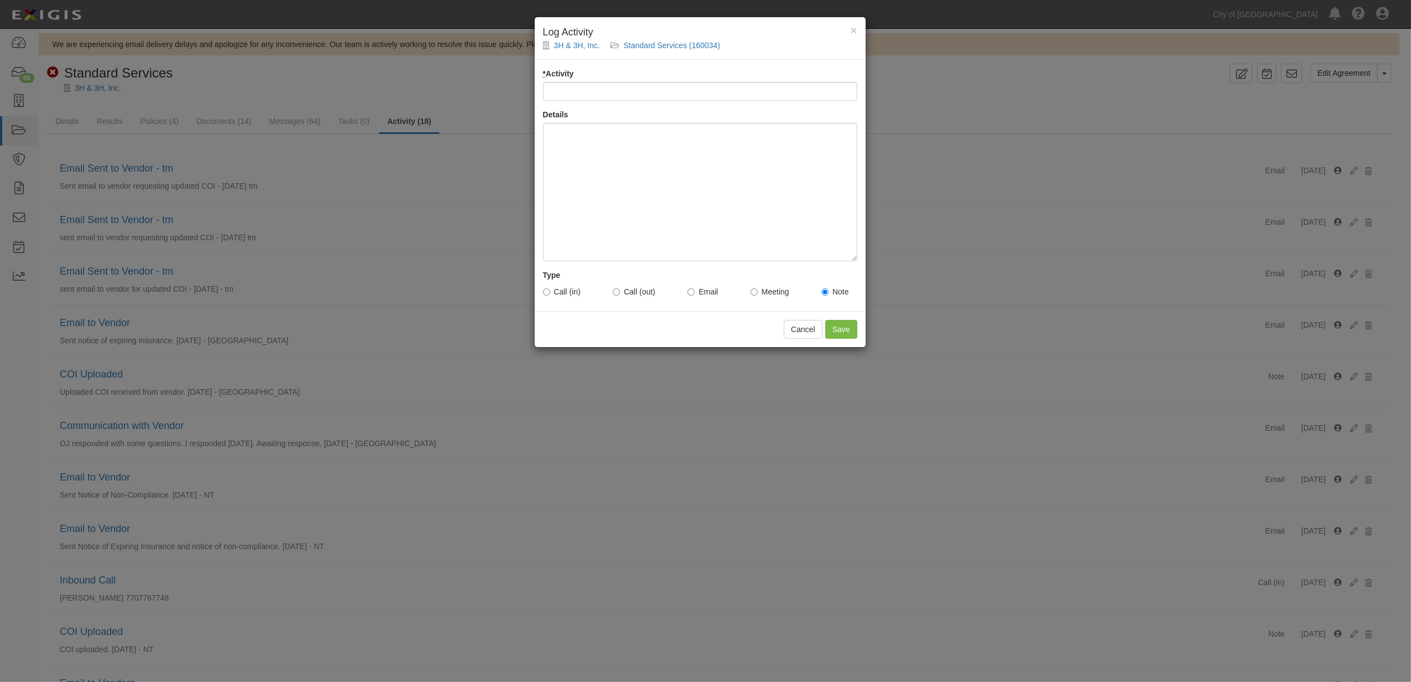
click at [639, 90] on input "* Activity" at bounding box center [700, 91] width 314 height 19
type input "Email Sent to Vendor/broker - tm"
click at [627, 151] on div at bounding box center [700, 192] width 314 height 138
click at [643, 129] on div "sent email to vendor/broker after I asked if I could follow up with phone call …" at bounding box center [700, 192] width 314 height 138
click at [691, 288] on label "Email" at bounding box center [702, 291] width 30 height 11
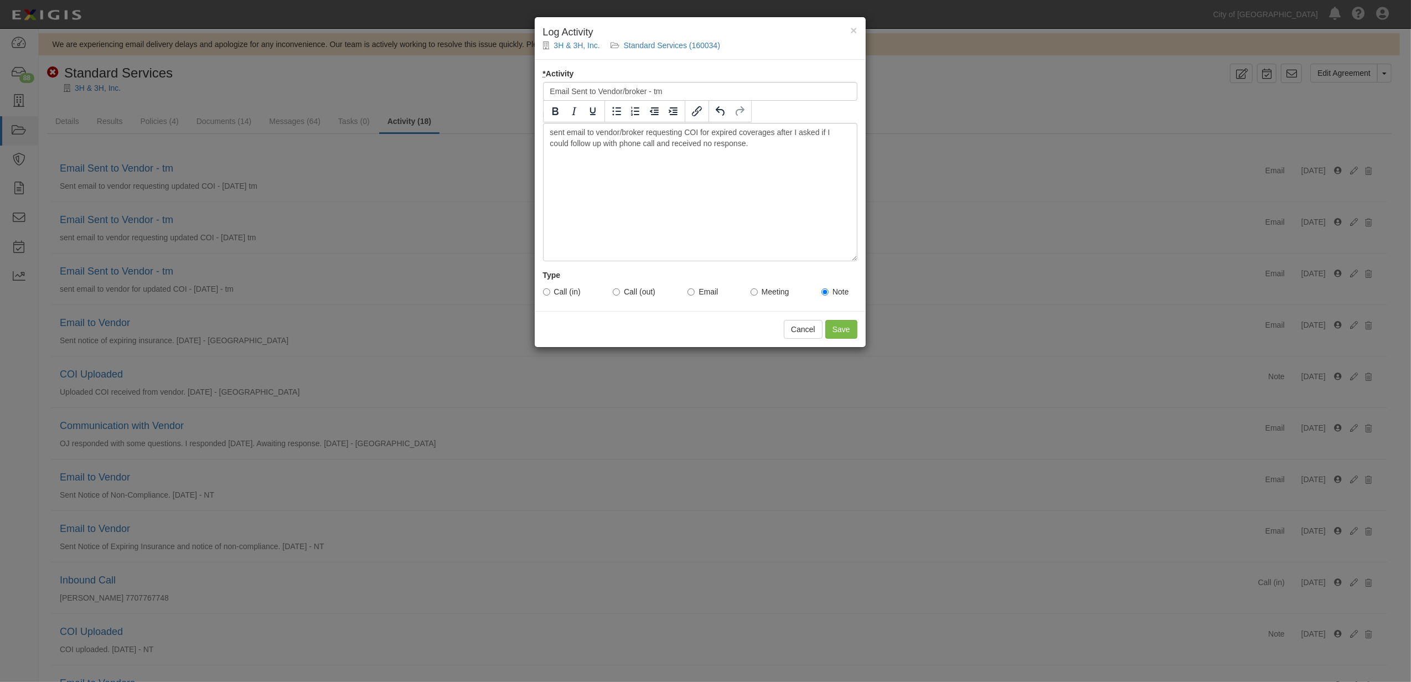
click at [691, 288] on input "Email" at bounding box center [690, 291] width 7 height 7
radio input "true"
click at [842, 326] on input "Save" at bounding box center [841, 329] width 32 height 19
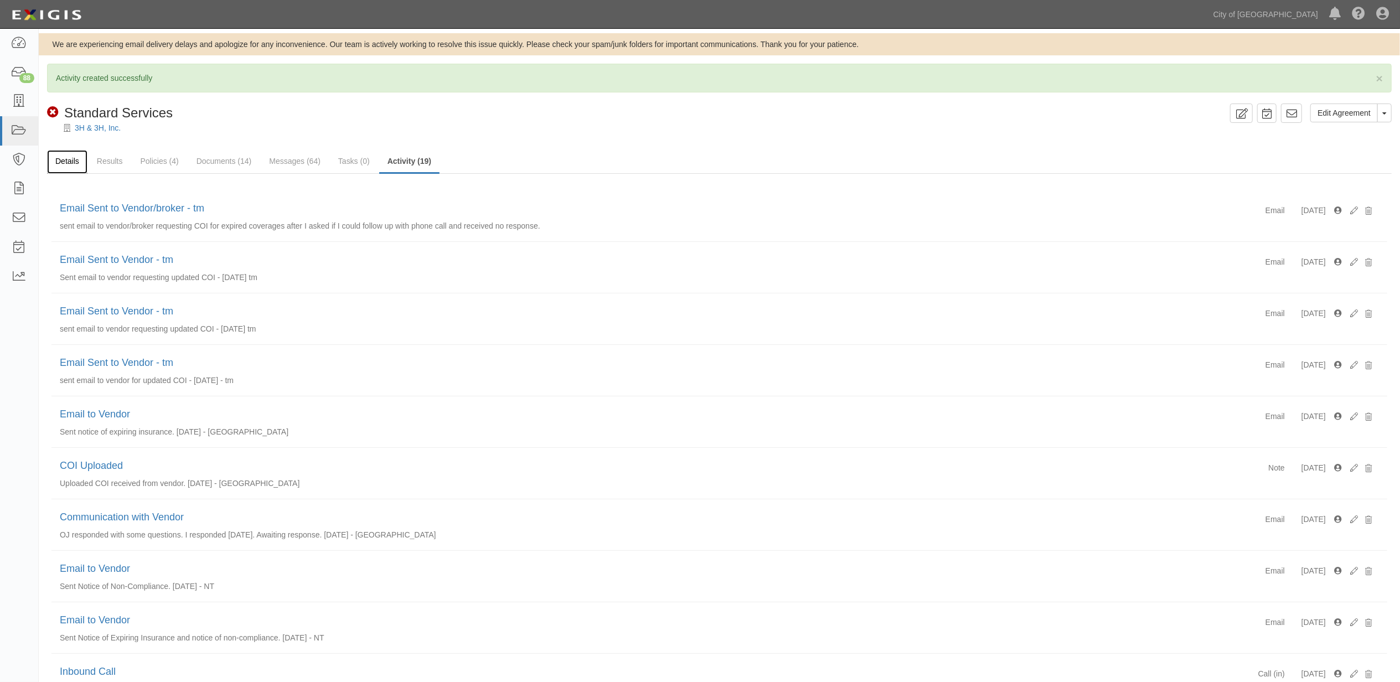
click at [63, 162] on link "Details" at bounding box center [67, 162] width 40 height 24
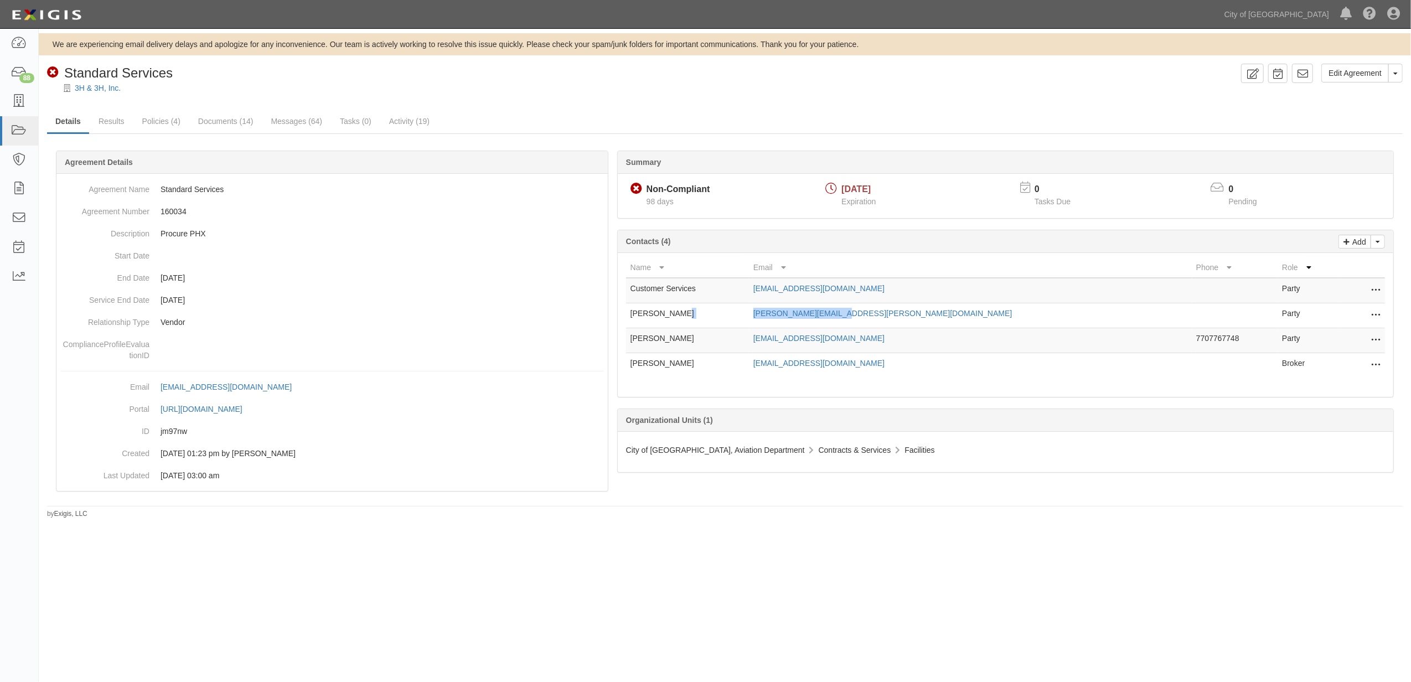
drag, startPoint x: 928, startPoint y: 314, endPoint x: 824, endPoint y: 322, distance: 104.3
click at [824, 322] on tr "[PERSON_NAME] [PERSON_NAME][EMAIL_ADDRESS][PERSON_NAME][DOMAIN_NAME] Party Edit…" at bounding box center [1005, 315] width 759 height 25
copy tr "[PERSON_NAME][EMAIL_ADDRESS][PERSON_NAME][DOMAIN_NAME]"
drag, startPoint x: 939, startPoint y: 362, endPoint x: 829, endPoint y: 372, distance: 110.1
click at [829, 372] on td "grace@hanainsurance.net" at bounding box center [970, 365] width 443 height 25
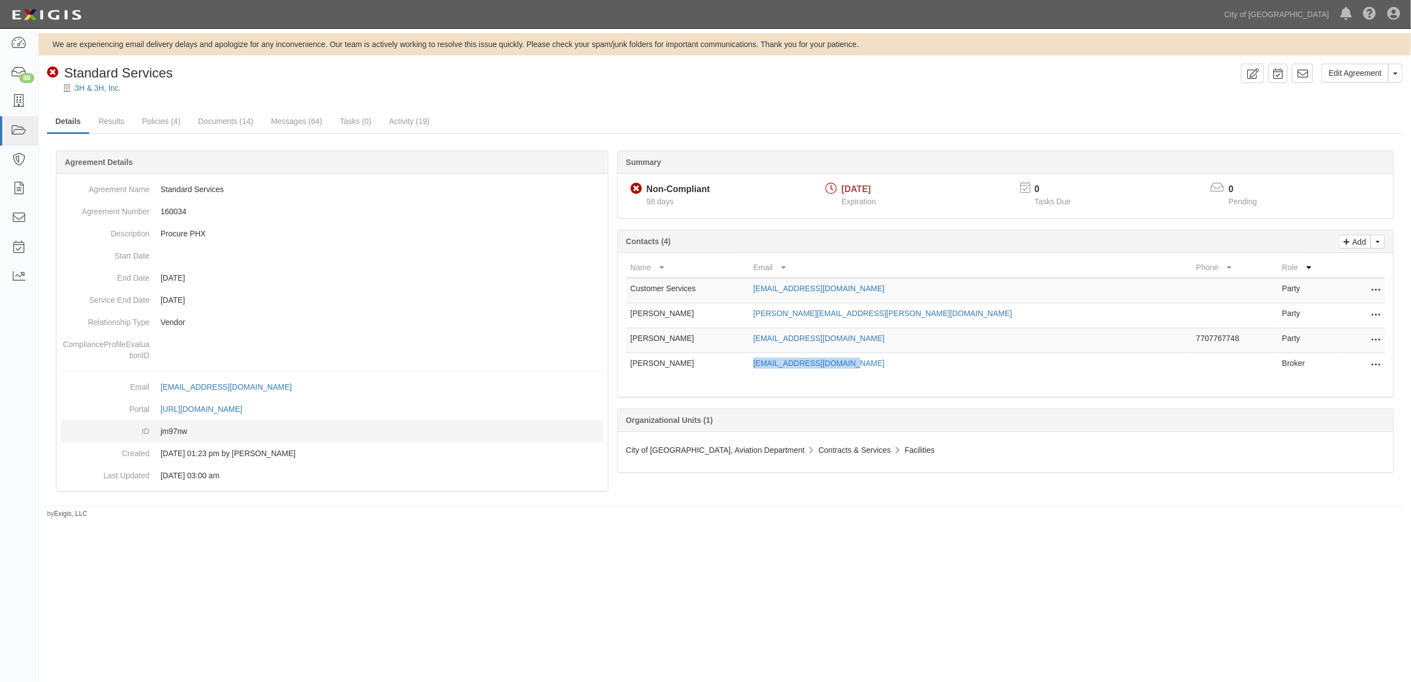
copy link "grace@hanainsurance.net"
click at [1305, 71] on icon at bounding box center [1302, 73] width 11 height 11
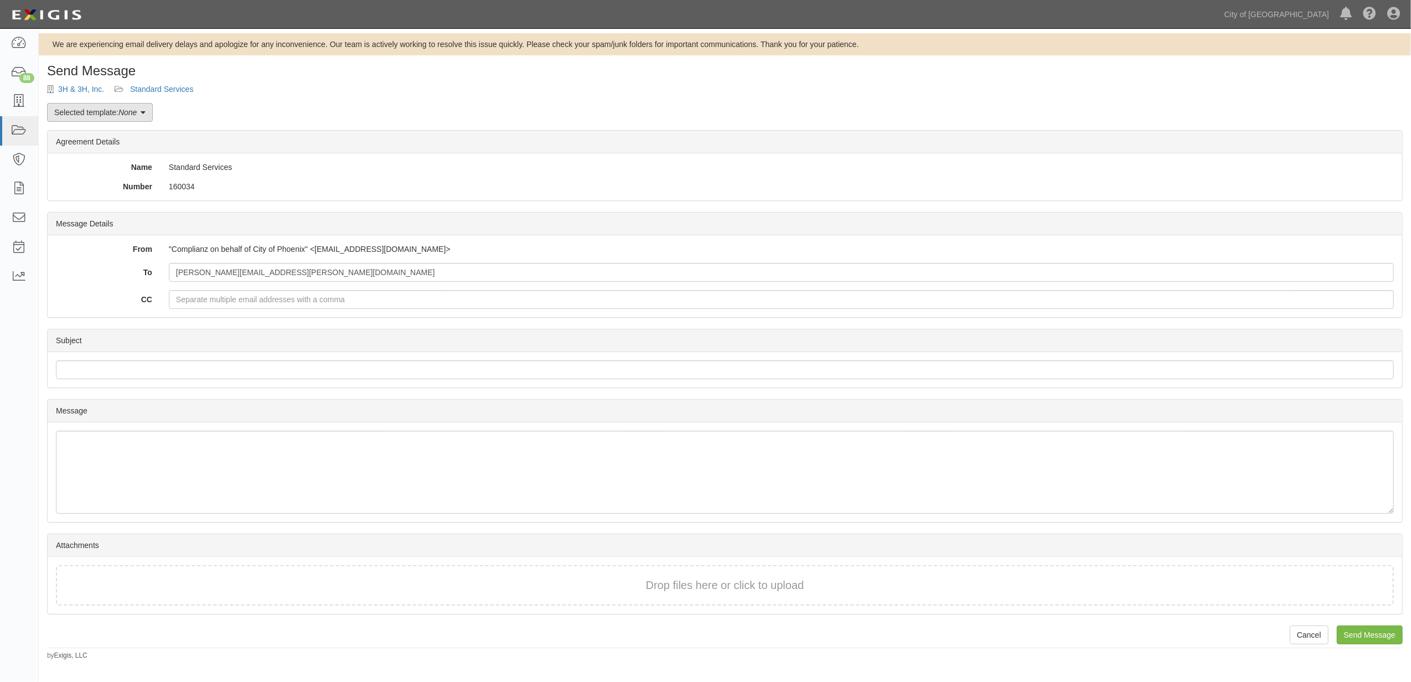
click at [151, 113] on link "Selected template: None" at bounding box center [100, 112] width 106 height 19
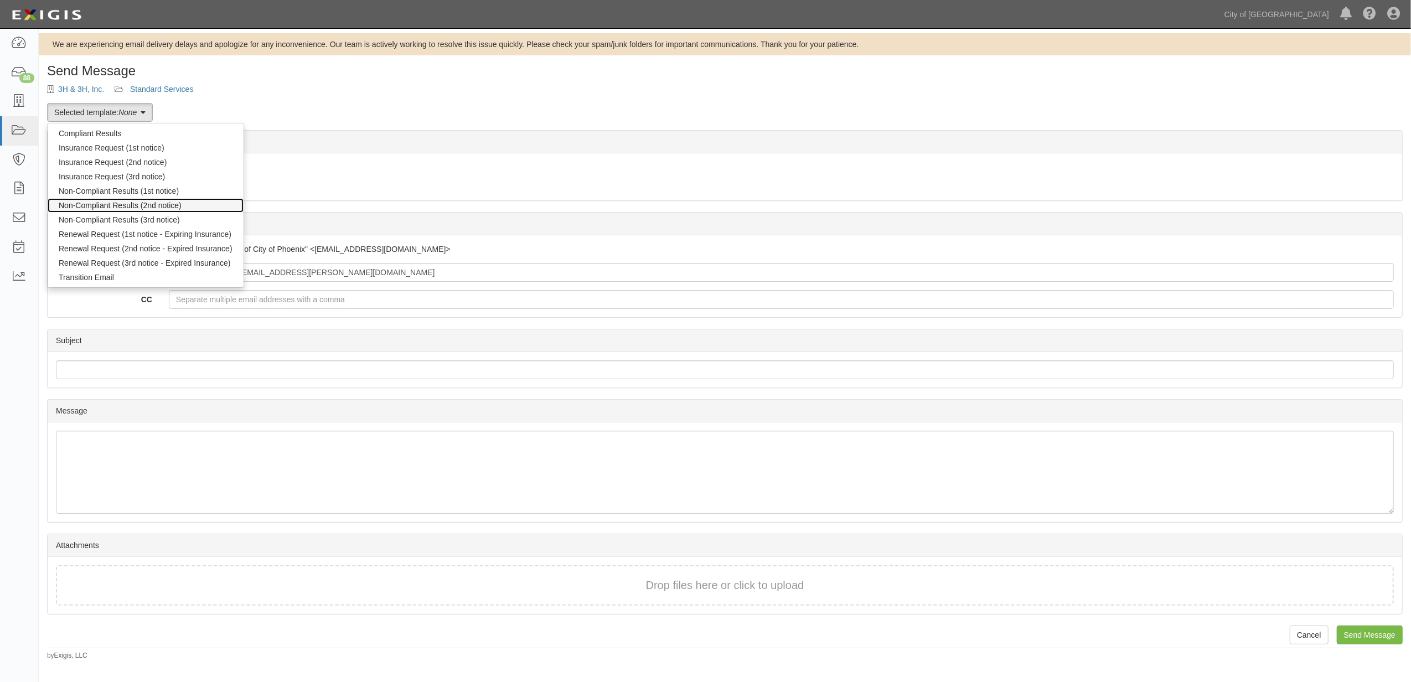
click at [142, 206] on link "Non-Compliant Results (2nd notice)" at bounding box center [146, 205] width 196 height 14
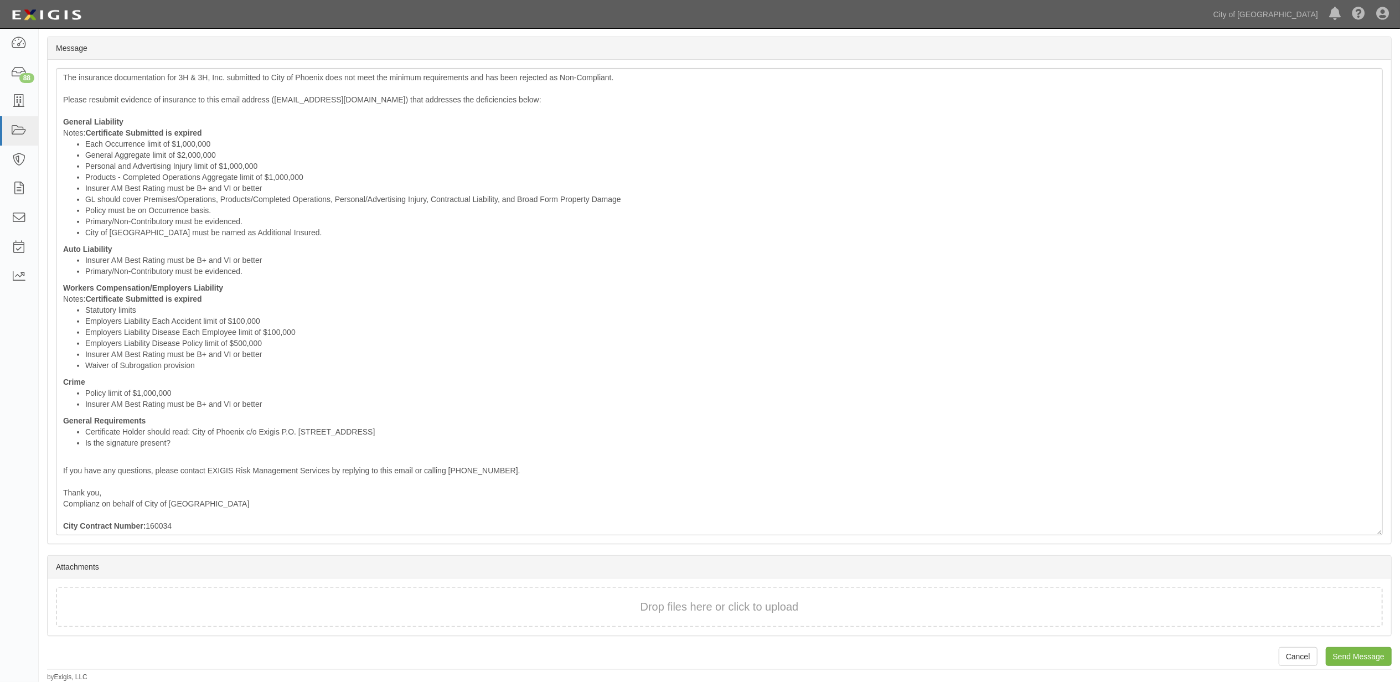
scroll to position [366, 0]
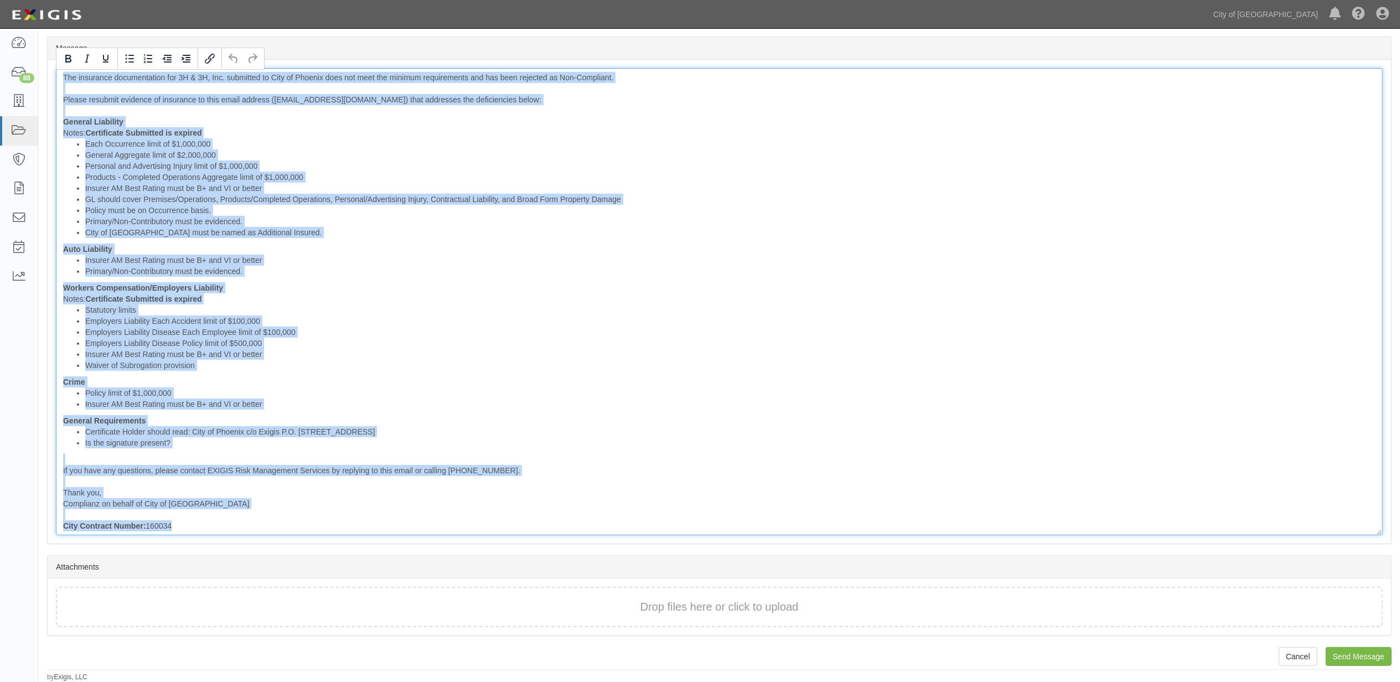
drag, startPoint x: 215, startPoint y: 532, endPoint x: -46, endPoint y: 18, distance: 576.0
click at [0, 18] on html "Toggle navigation Dashboard 88 Inbox Parties Agreements Coverages Documents Mes…" at bounding box center [700, 159] width 1400 height 1044
copy div "The insurance documentation for 3H & 3H, Inc. submitted to City of Phoenix does…"
click at [500, 371] on div "The insurance documentation for 3H & 3H, Inc. submitted to City of Phoenix does…" at bounding box center [719, 301] width 1327 height 467
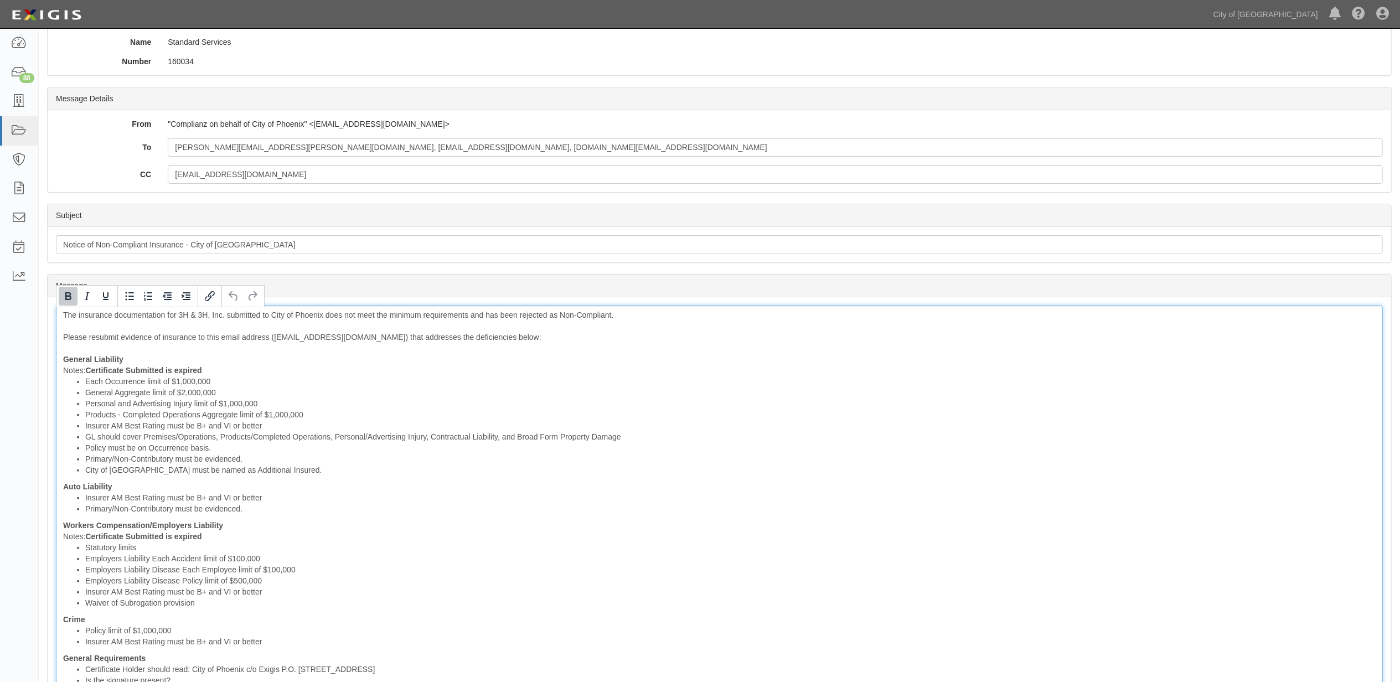
scroll to position [0, 0]
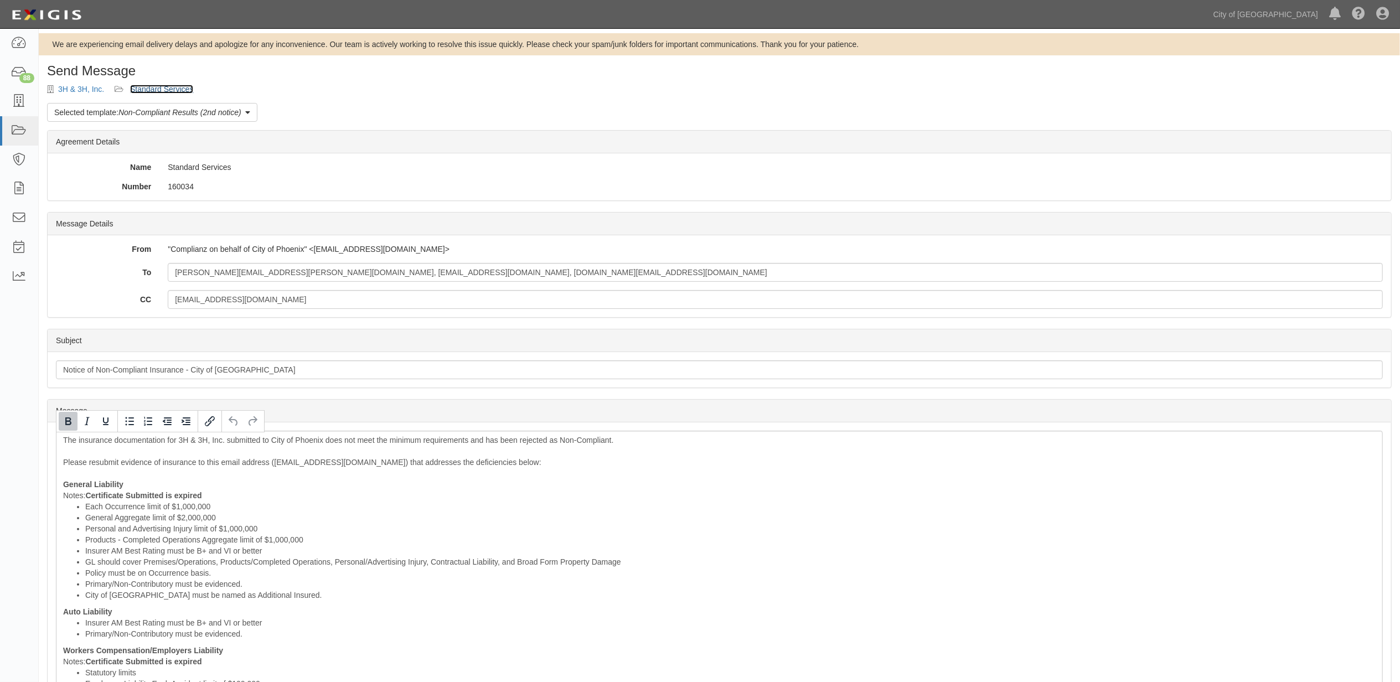
click at [157, 92] on link "Standard Services" at bounding box center [161, 89] width 63 height 9
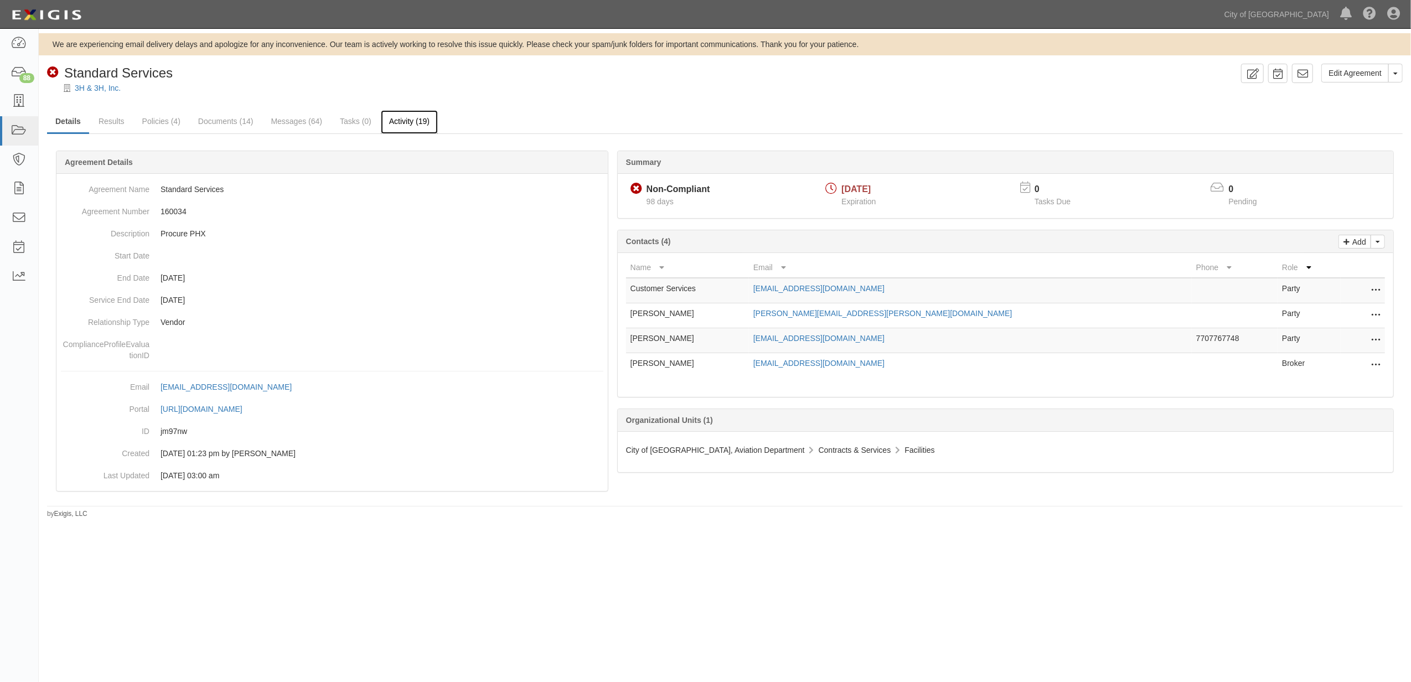
click at [415, 124] on link "Activity (19)" at bounding box center [409, 122] width 57 height 24
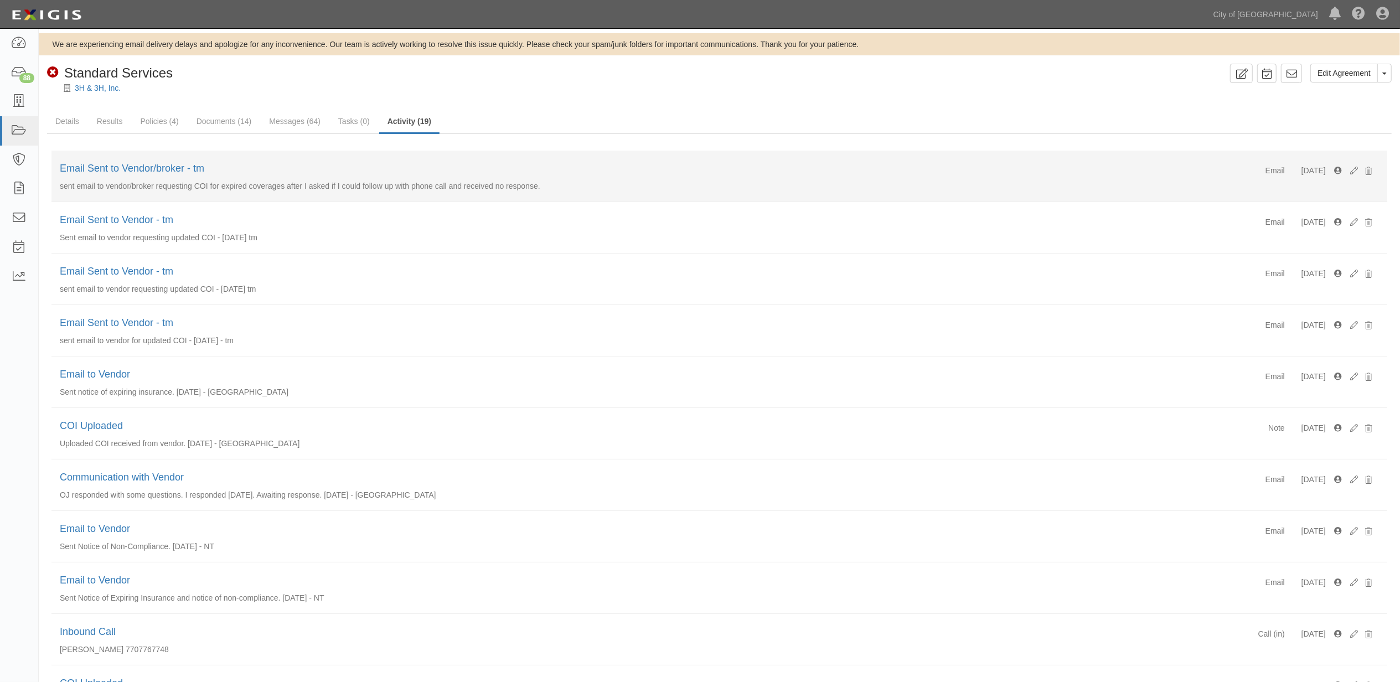
drag, startPoint x: 546, startPoint y: 184, endPoint x: 53, endPoint y: 193, distance: 492.6
click at [53, 193] on li "Email [DATE] Email Sent to Vendor/broker - tm sent email to vendor/broker reque…" at bounding box center [718, 176] width 1335 height 51
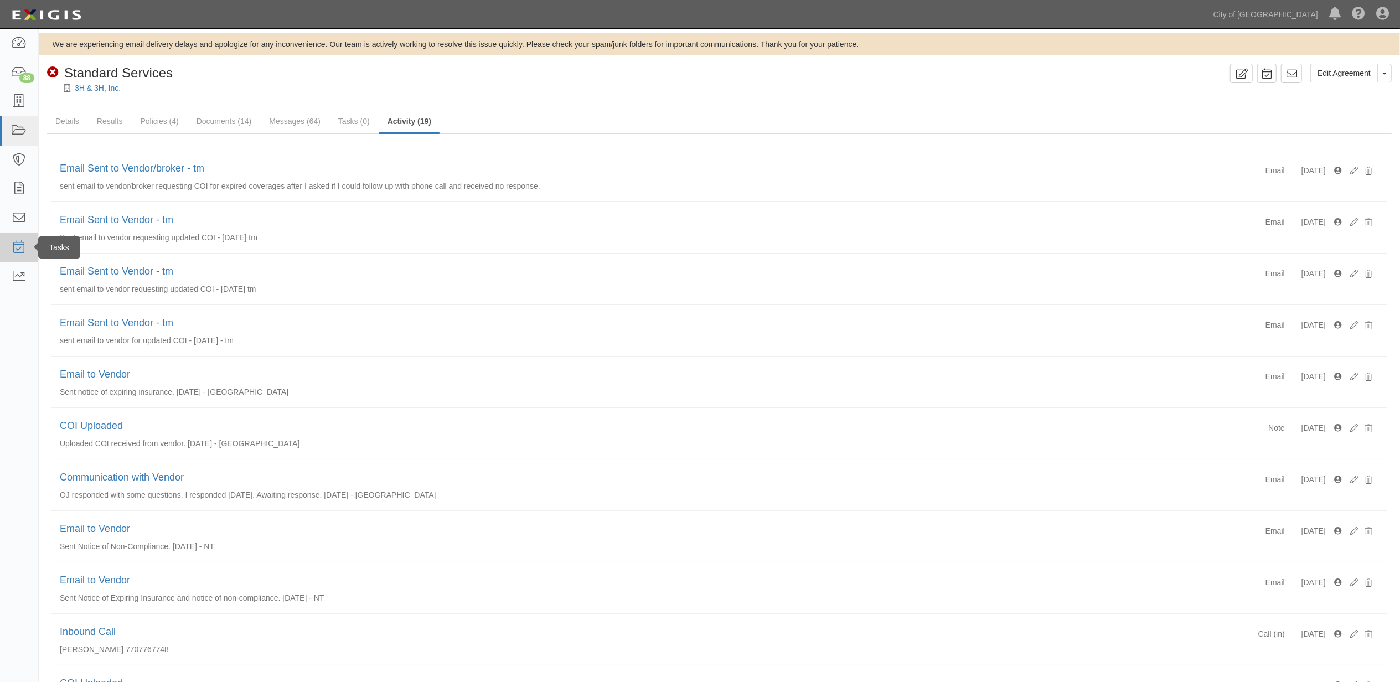
copy p "sent email to vendor/broker requesting COI for expired coverages after I asked …"
click at [20, 43] on icon at bounding box center [18, 43] width 15 height 13
